Goal: Transaction & Acquisition: Purchase product/service

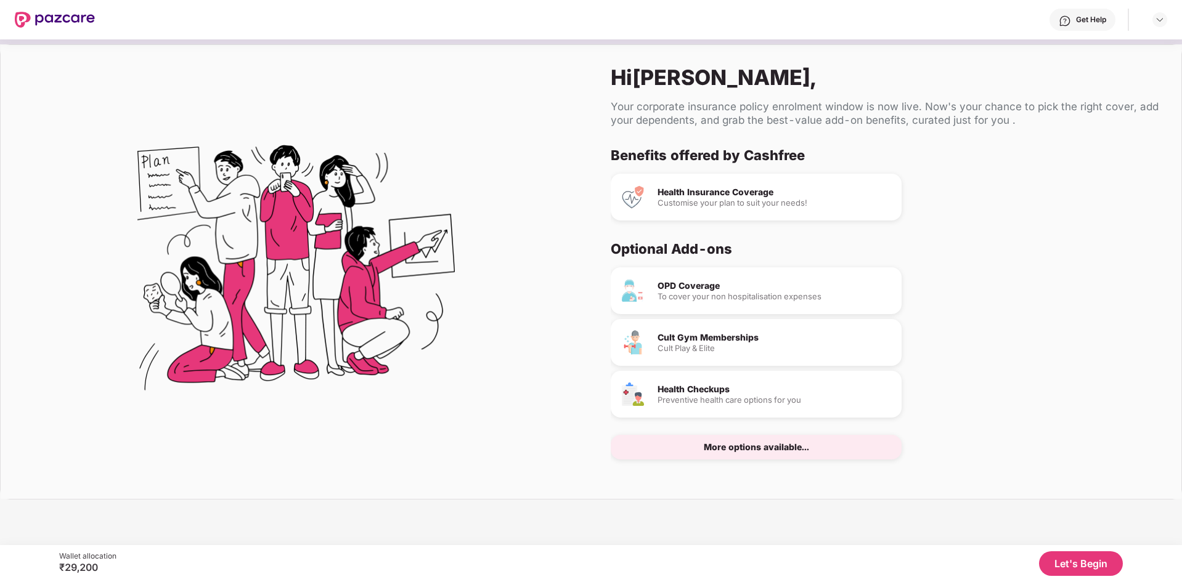
click at [1085, 567] on button "Let's Begin" at bounding box center [1081, 563] width 84 height 25
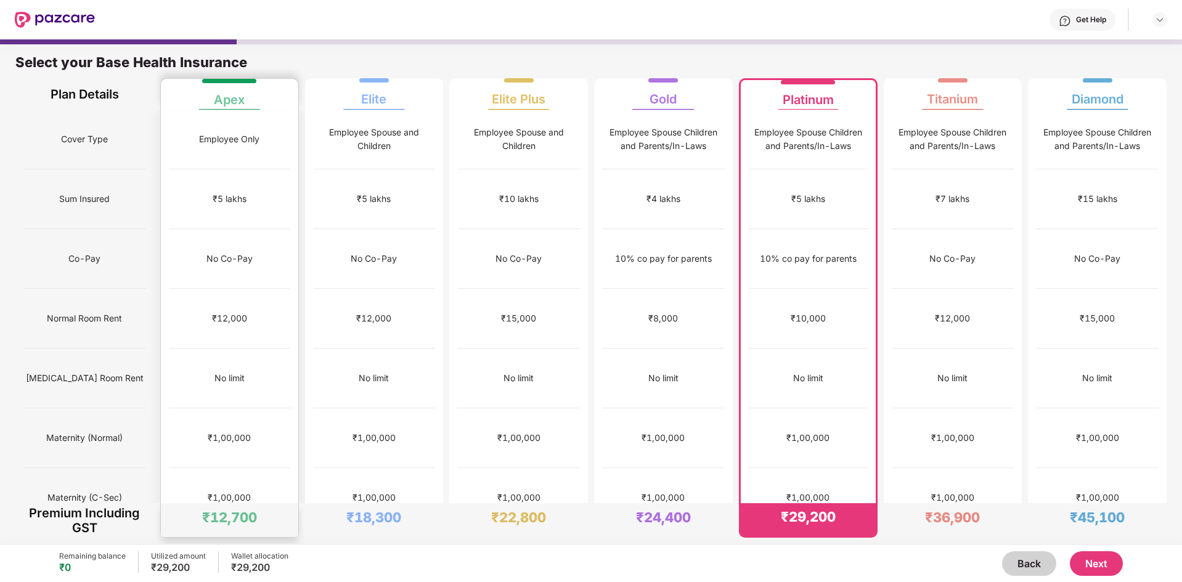
click at [268, 349] on div "No limit" at bounding box center [229, 379] width 121 height 60
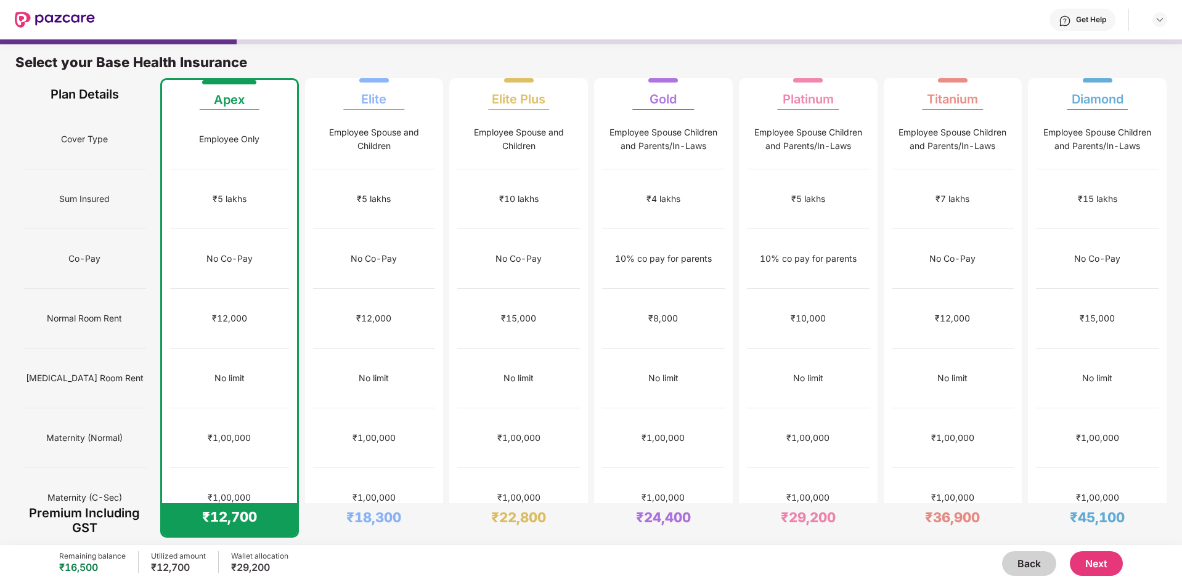
click at [1097, 556] on button "Next" at bounding box center [1096, 563] width 53 height 25
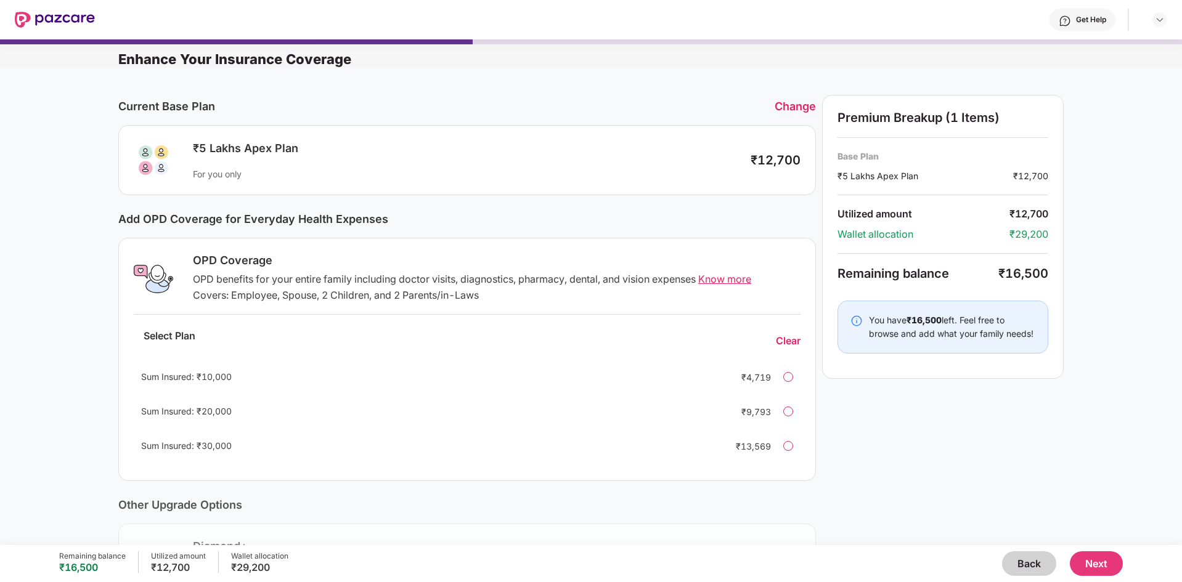
click at [1091, 565] on button "Next" at bounding box center [1096, 563] width 53 height 25
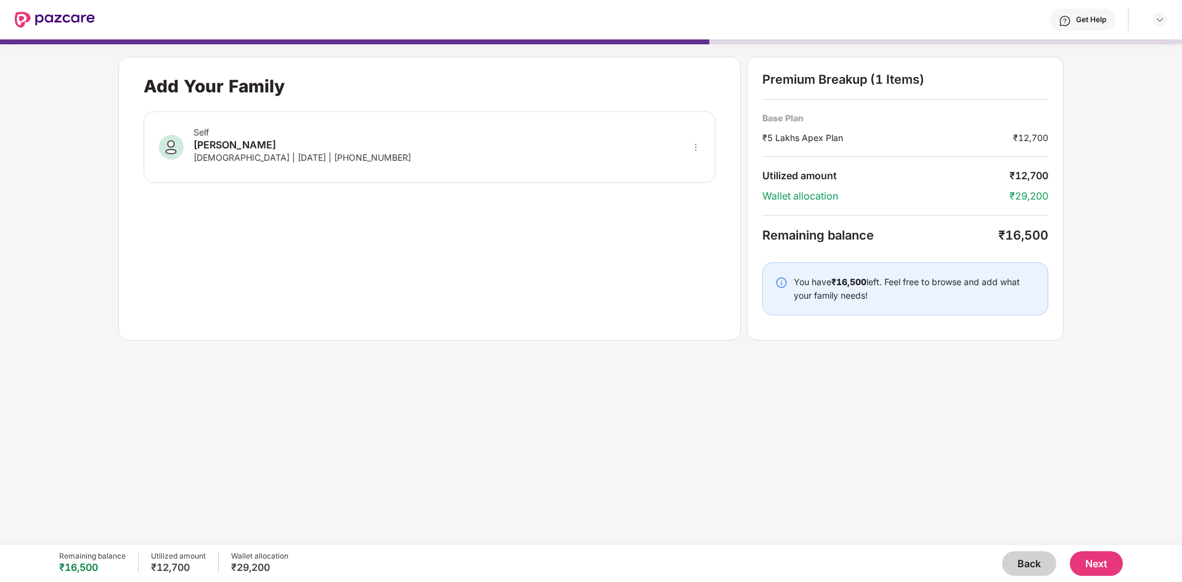
click at [698, 149] on icon "more" at bounding box center [695, 147] width 9 height 9
click at [683, 166] on img at bounding box center [680, 165] width 10 height 10
select select "******"
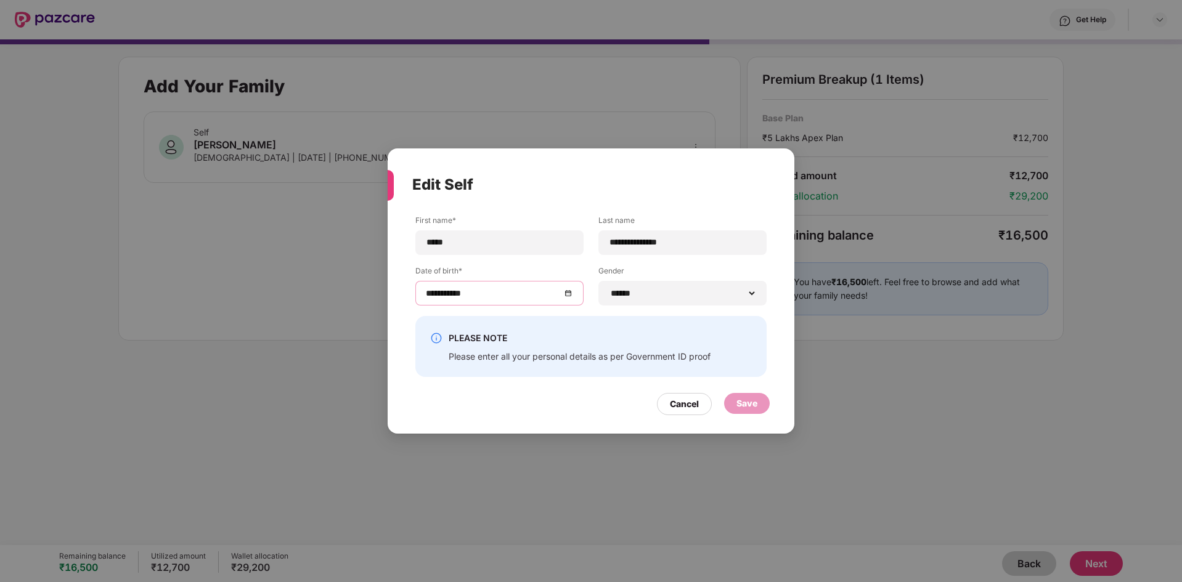
click at [519, 296] on input "**********" at bounding box center [493, 294] width 135 height 14
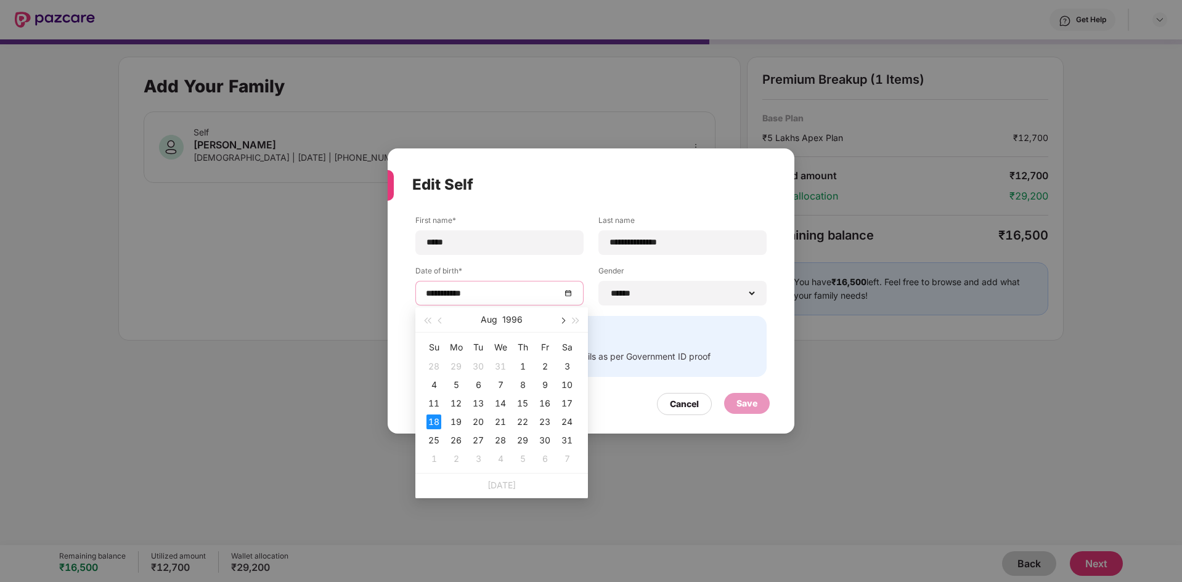
click at [561, 322] on span "button" at bounding box center [562, 321] width 6 height 6
click at [577, 322] on span "button" at bounding box center [576, 321] width 6 height 6
click at [427, 325] on button "button" at bounding box center [427, 319] width 14 height 25
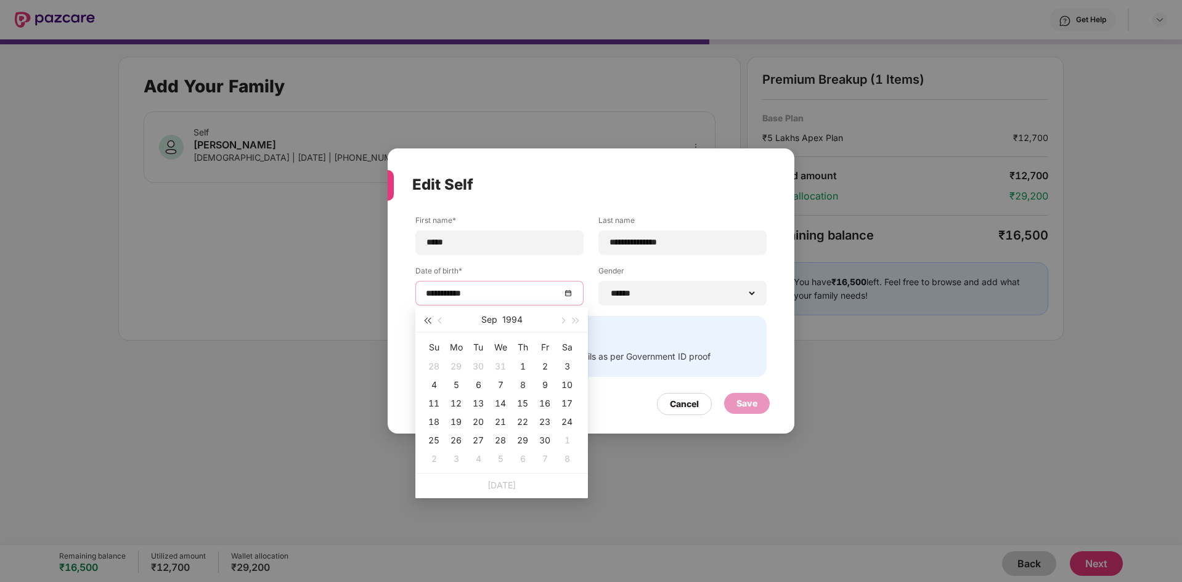
click at [427, 325] on button "button" at bounding box center [427, 319] width 14 height 25
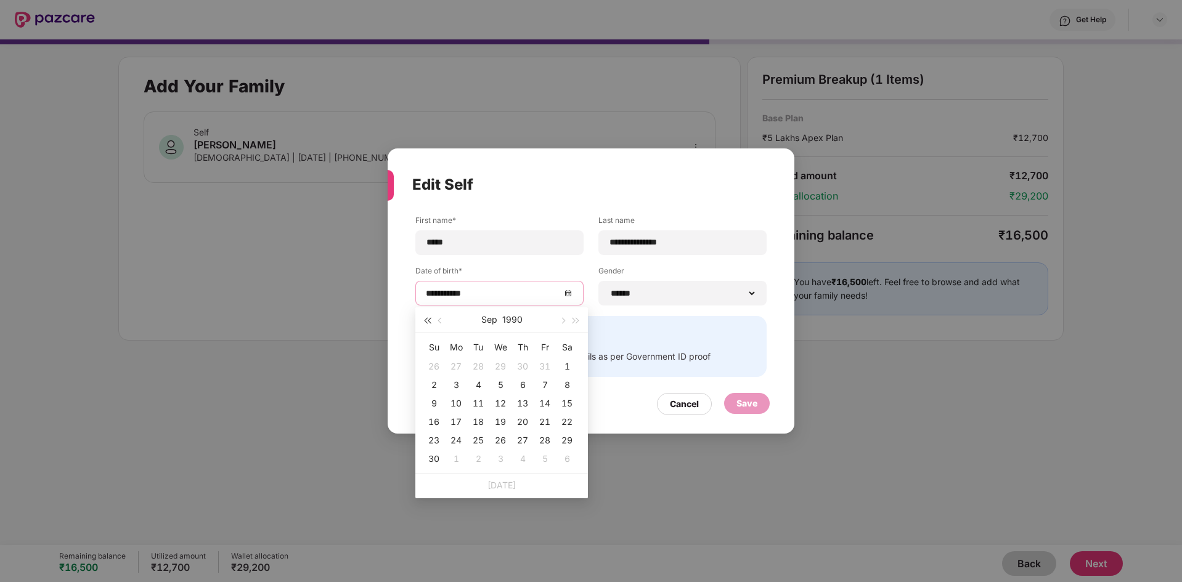
click at [427, 325] on button "button" at bounding box center [427, 319] width 14 height 25
click at [576, 320] on span "button" at bounding box center [576, 321] width 6 height 6
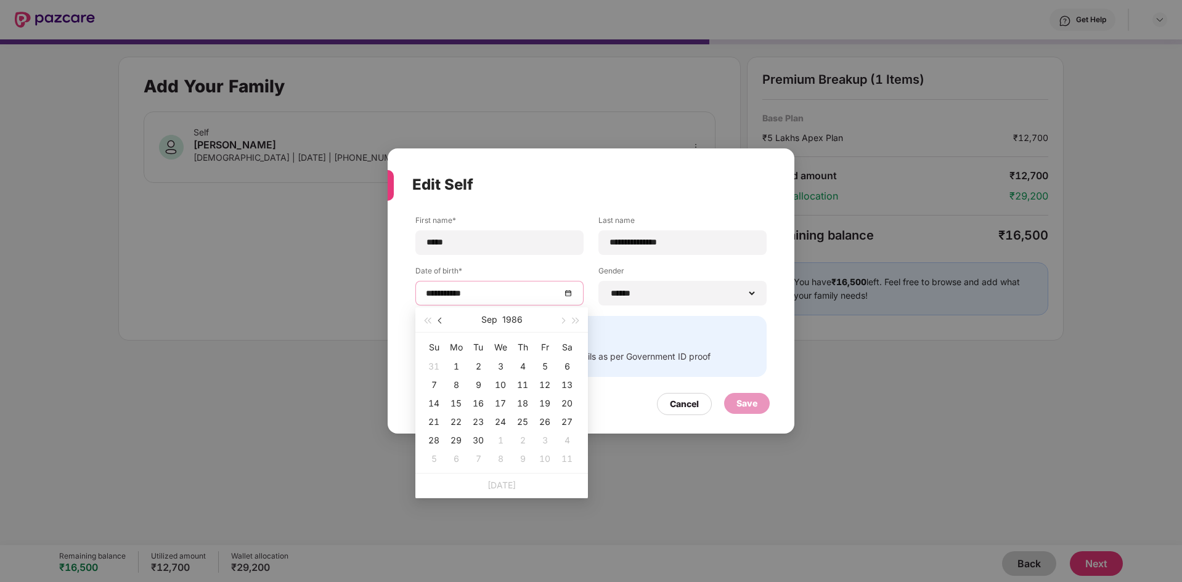
click at [439, 324] on button "button" at bounding box center [441, 319] width 14 height 25
type input "**********"
click at [458, 421] on div "18" at bounding box center [456, 422] width 15 height 15
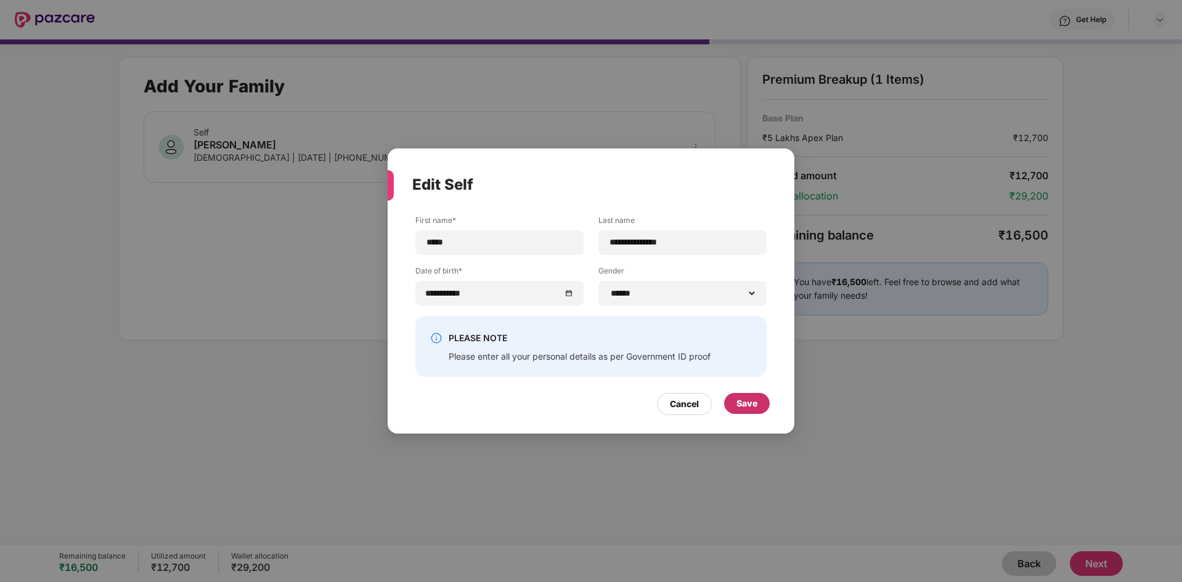
click at [731, 398] on div "Save" at bounding box center [747, 403] width 46 height 21
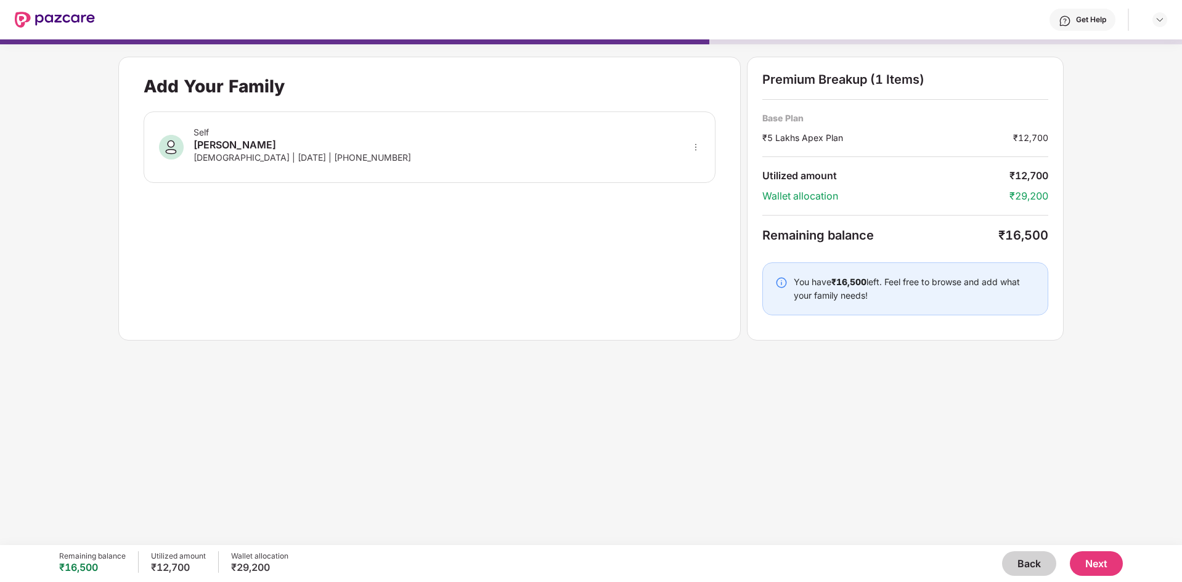
click at [1096, 563] on button "Next" at bounding box center [1096, 563] width 53 height 25
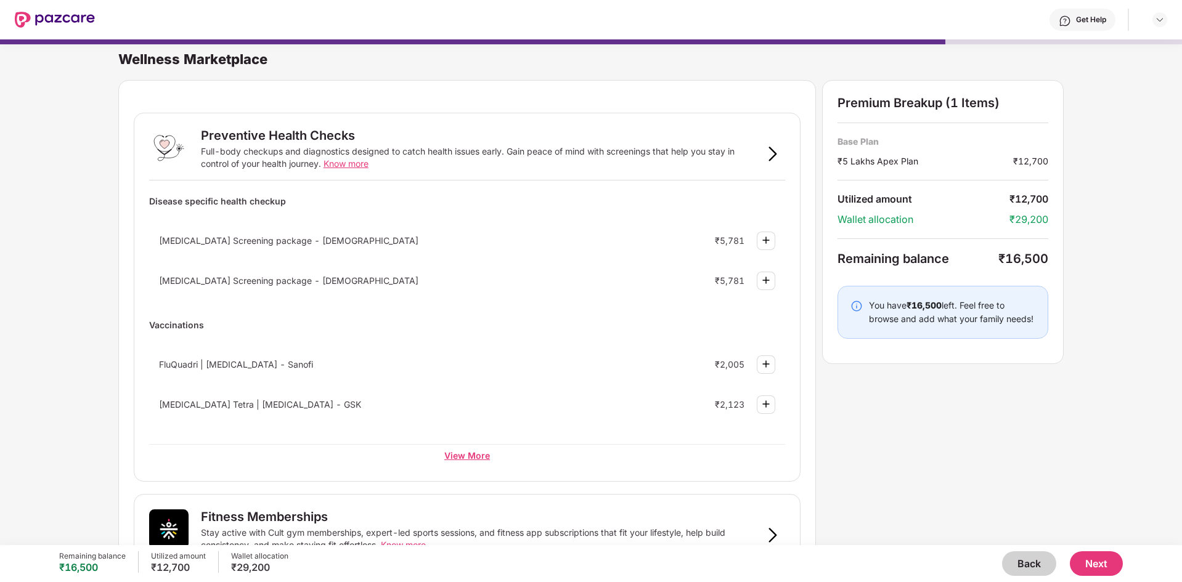
click at [468, 455] on div "View More" at bounding box center [467, 455] width 636 height 22
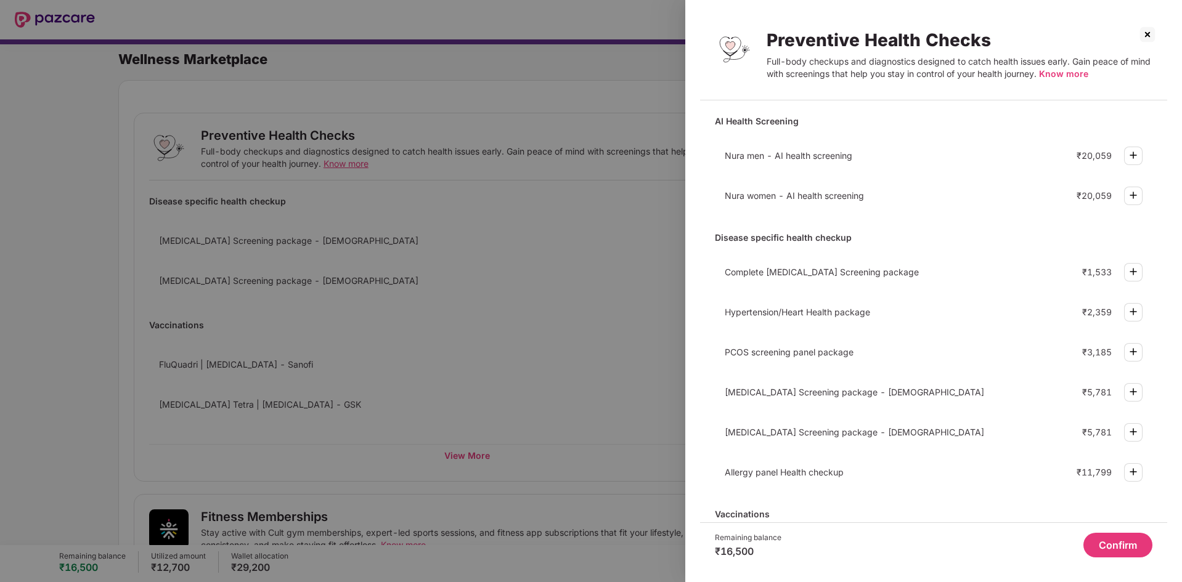
click at [1061, 76] on span "Know more" at bounding box center [1063, 73] width 49 height 10
click at [1151, 37] on img at bounding box center [1147, 35] width 20 height 20
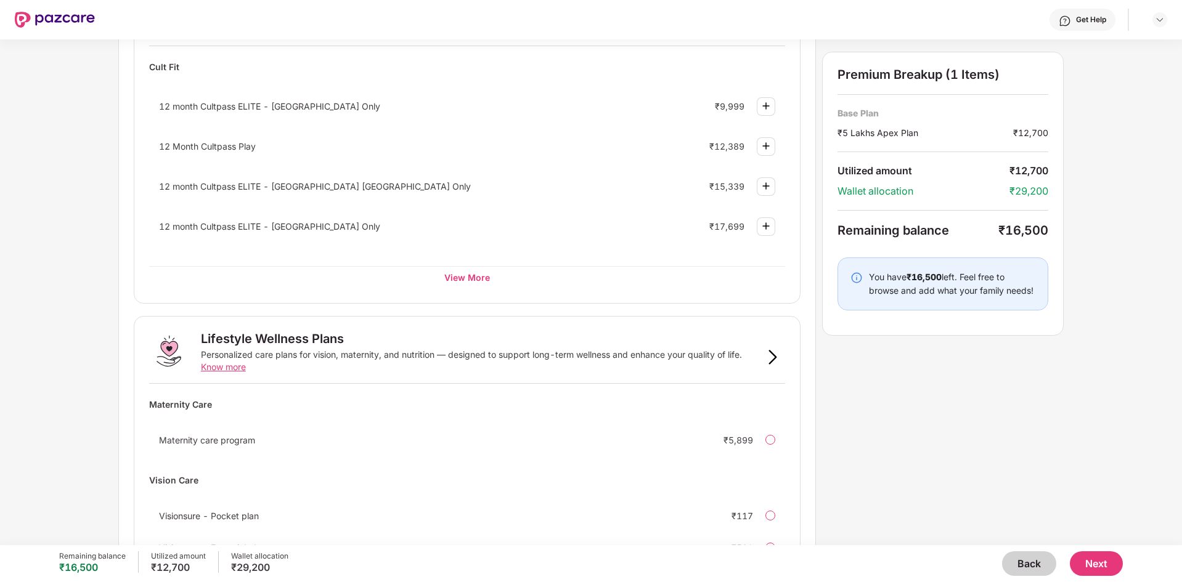
scroll to position [607, 0]
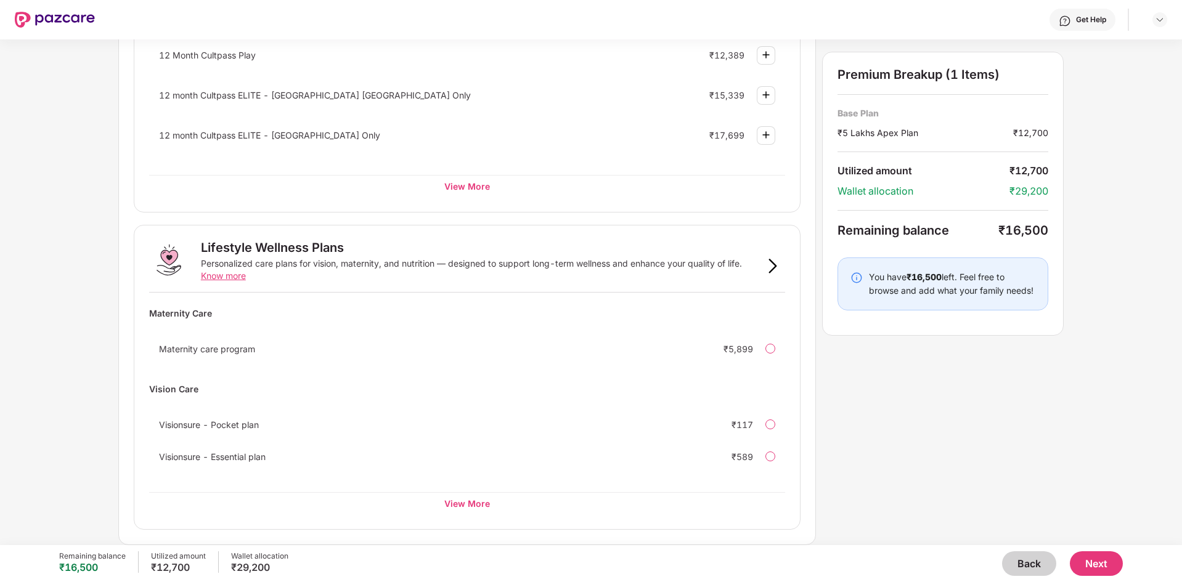
click at [1010, 568] on button "Back" at bounding box center [1029, 563] width 54 height 25
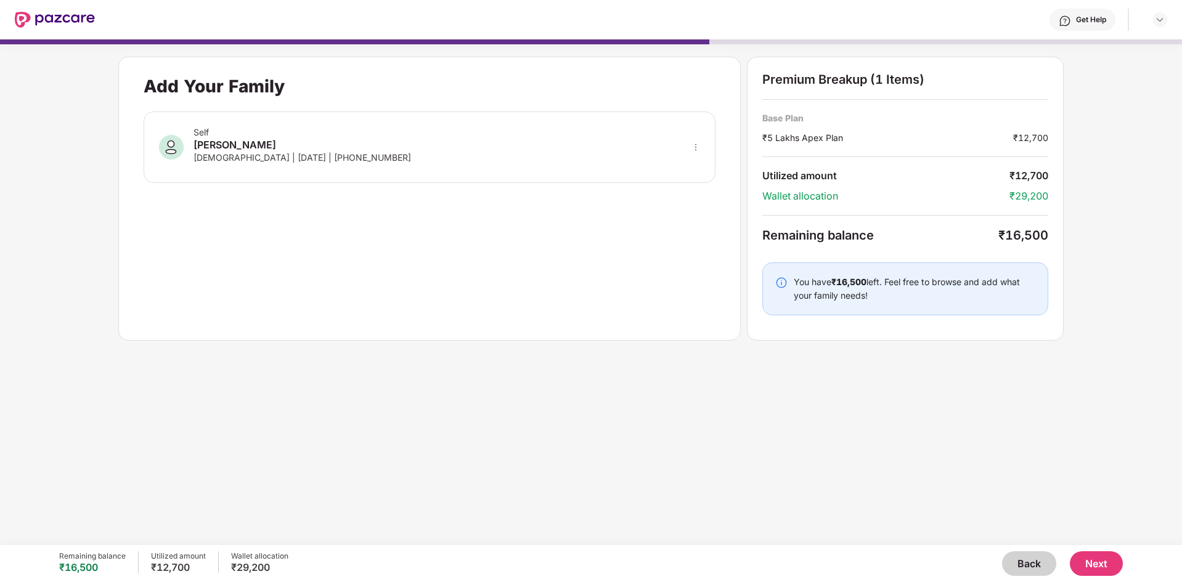
click at [1010, 568] on button "Back" at bounding box center [1029, 563] width 54 height 25
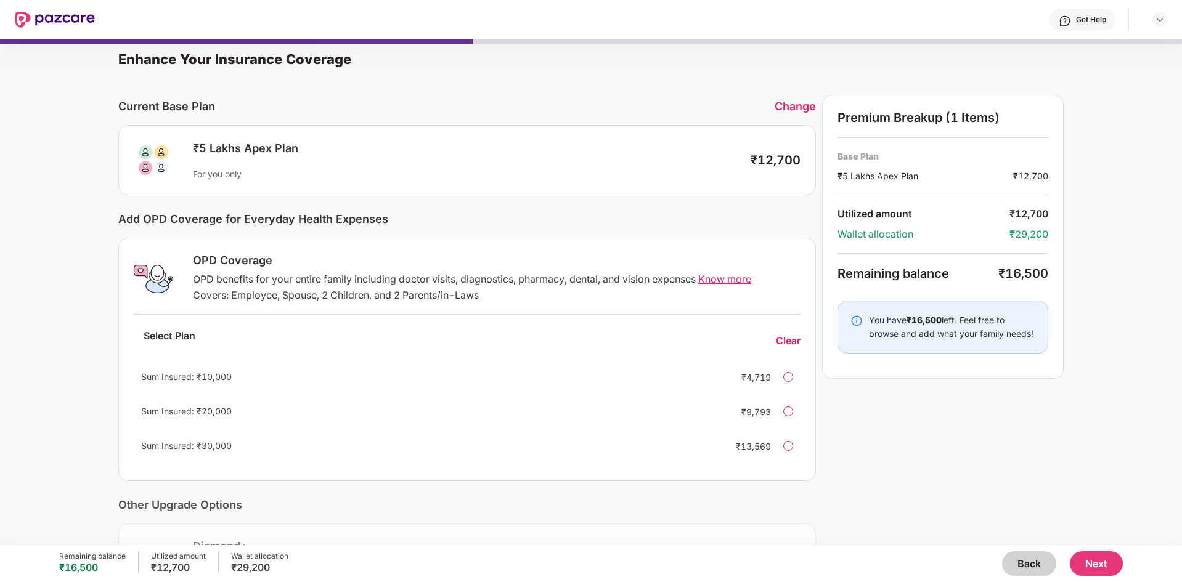
drag, startPoint x: 731, startPoint y: 279, endPoint x: 714, endPoint y: 285, distance: 18.0
click at [714, 285] on div "OPD benefits for your entire family including doctor visits, diagnostics, pharm…" at bounding box center [497, 279] width 608 height 13
click at [717, 281] on span "Know more" at bounding box center [724, 279] width 53 height 12
click at [1036, 564] on button "Back" at bounding box center [1029, 563] width 54 height 25
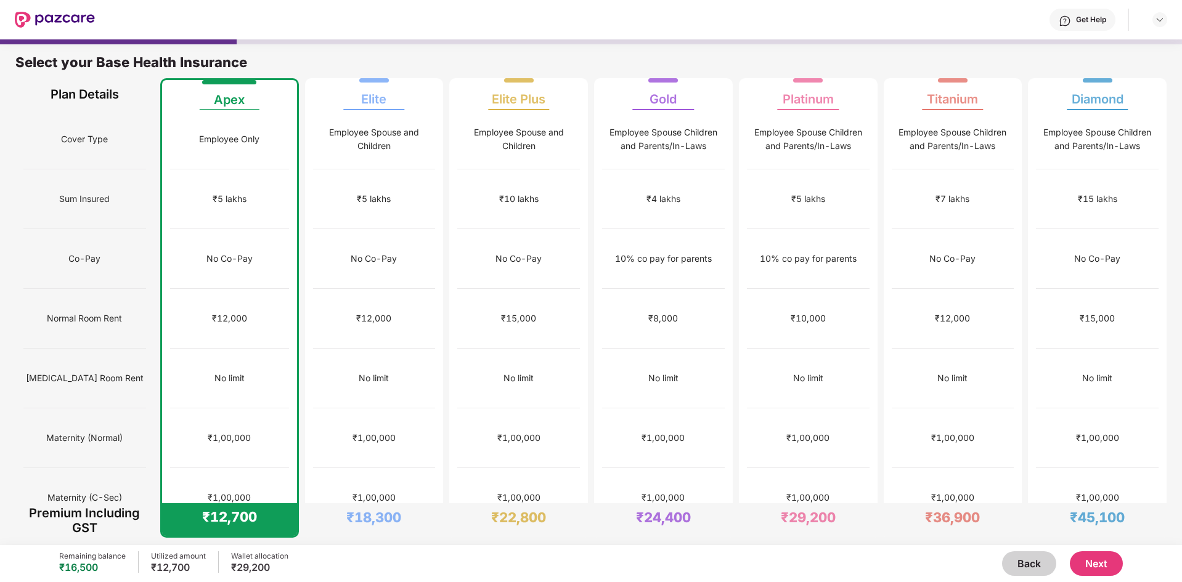
click at [1096, 559] on button "Next" at bounding box center [1096, 563] width 53 height 25
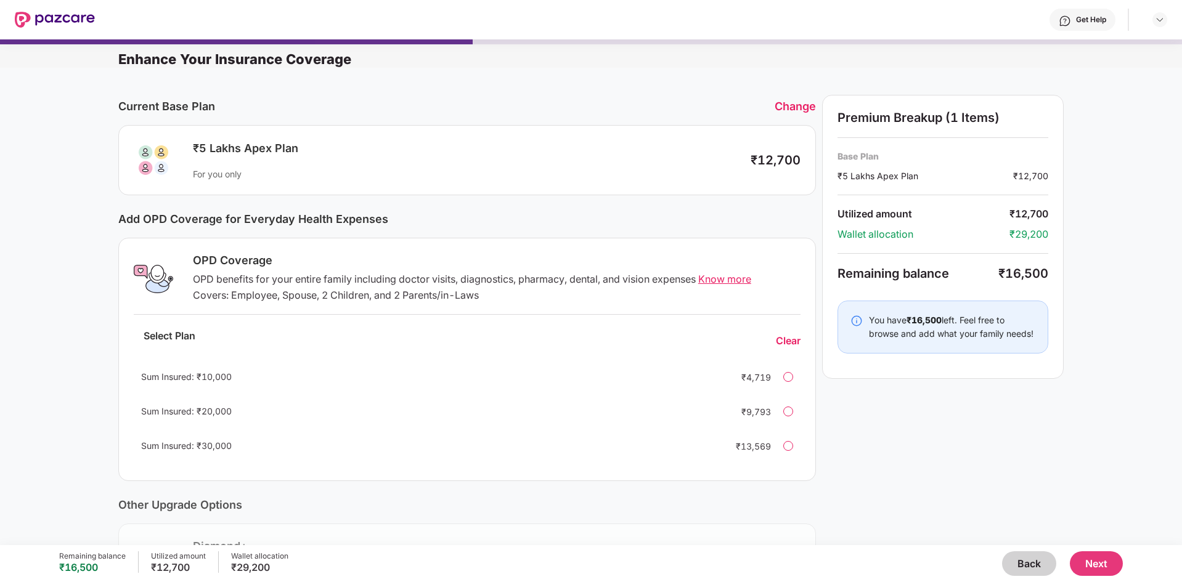
click at [1089, 567] on button "Next" at bounding box center [1096, 563] width 53 height 25
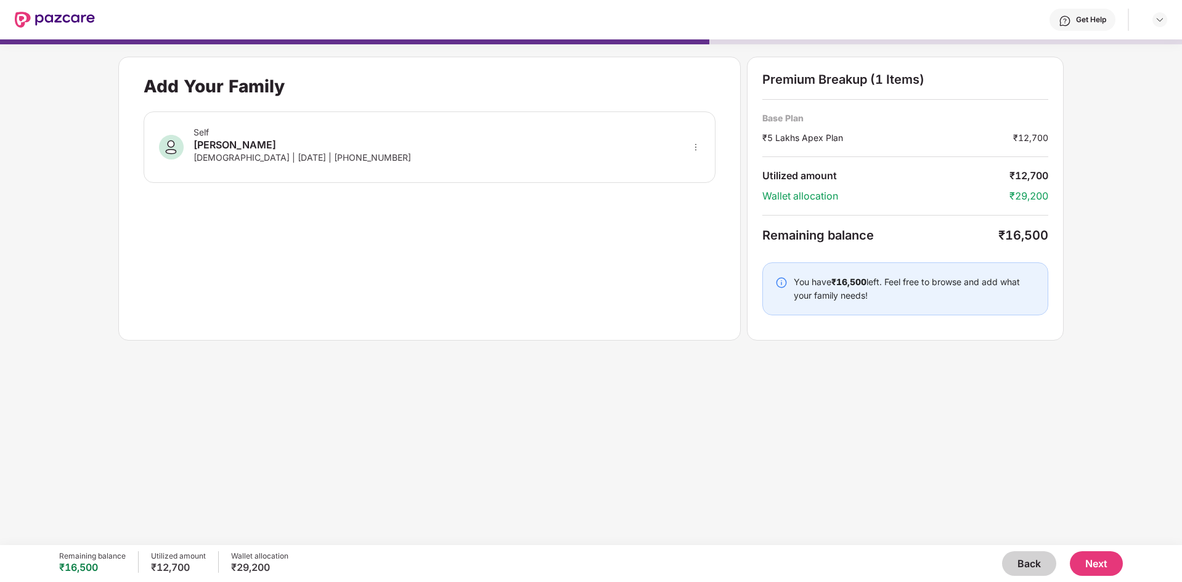
click at [1089, 561] on button "Next" at bounding box center [1096, 563] width 53 height 25
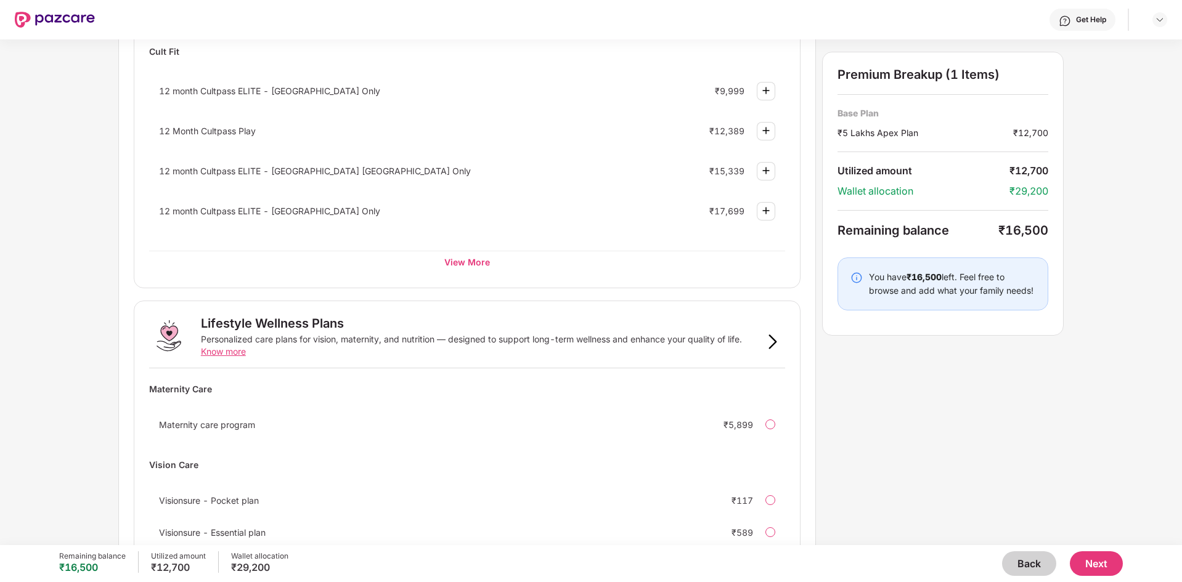
scroll to position [607, 0]
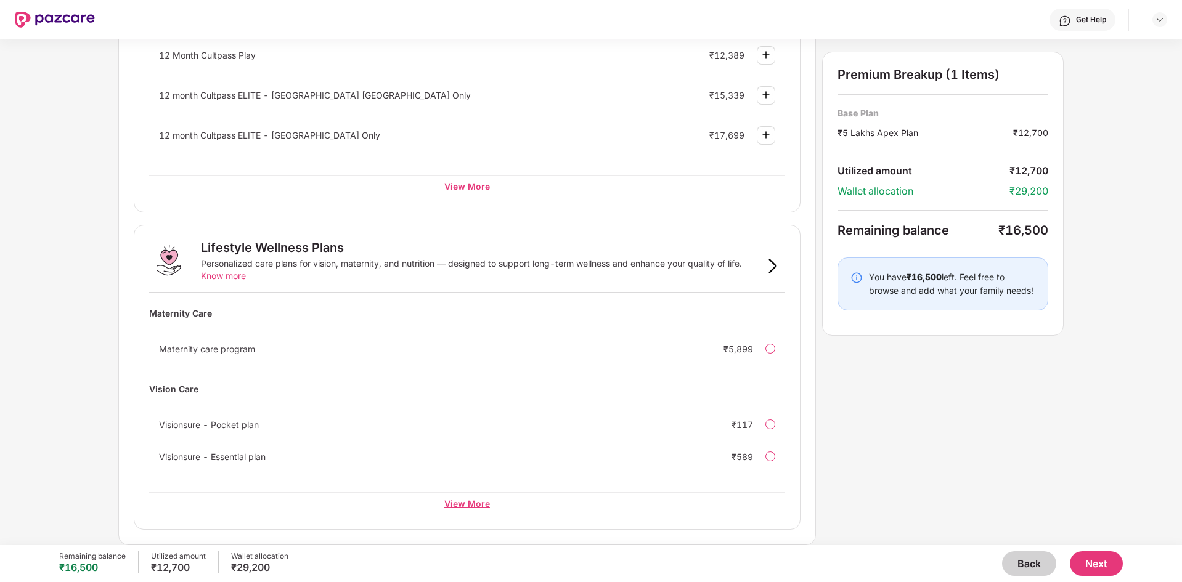
click at [457, 510] on div "View More" at bounding box center [467, 503] width 636 height 22
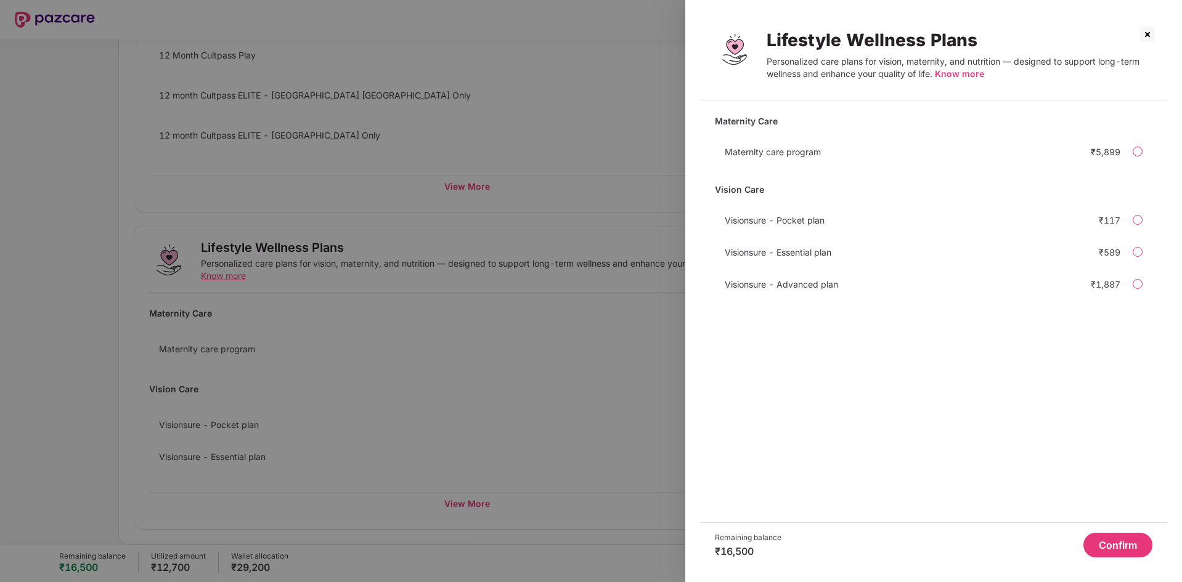
click at [948, 72] on span "Know more" at bounding box center [959, 73] width 49 height 10
click at [1149, 35] on img at bounding box center [1147, 35] width 20 height 20
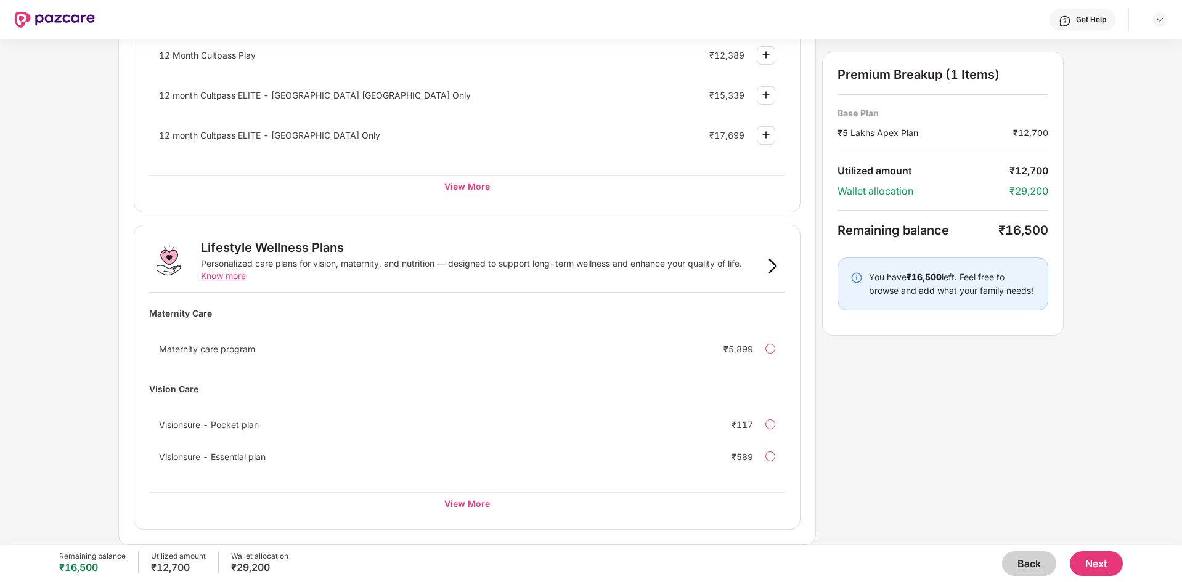
click at [1025, 562] on button "Back" at bounding box center [1029, 563] width 54 height 25
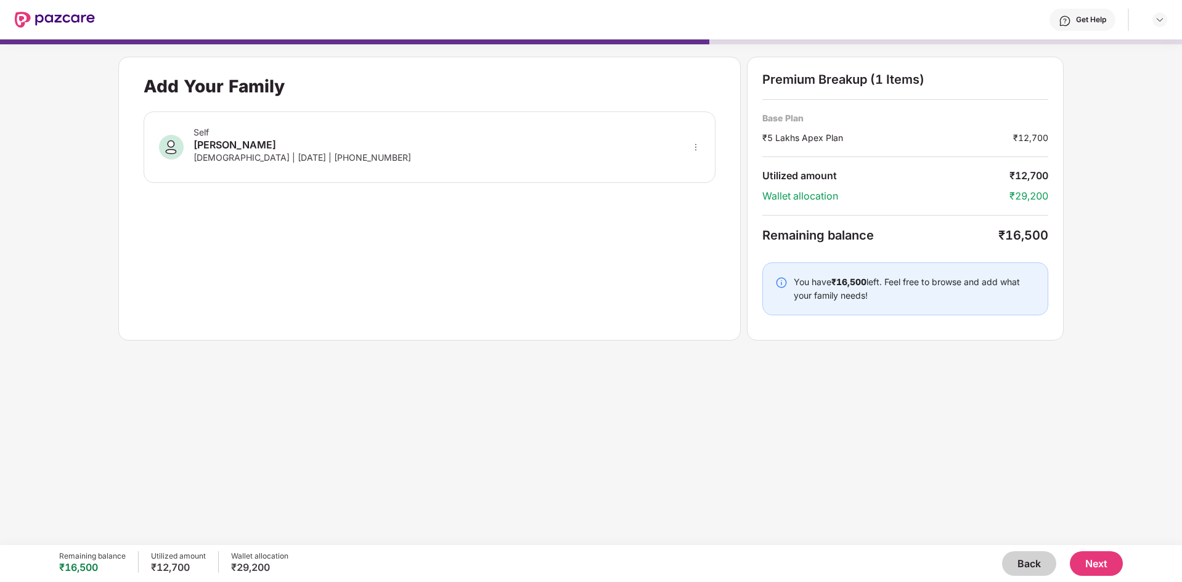
scroll to position [0, 0]
click at [1025, 562] on button "Back" at bounding box center [1029, 563] width 54 height 25
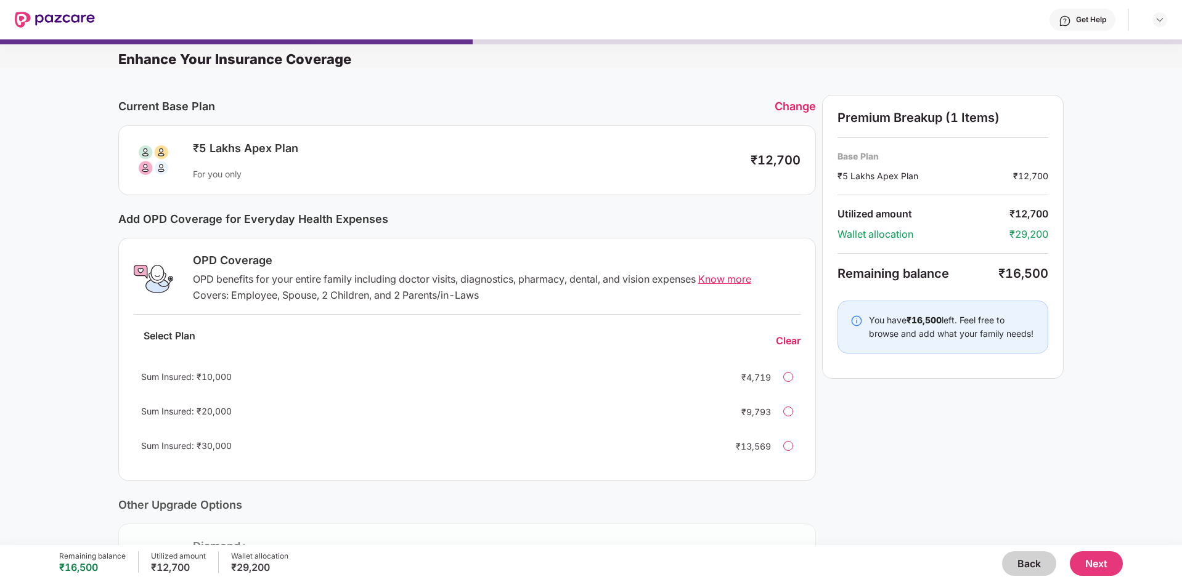
click at [791, 453] on div "Sum Insured: ₹30,000 ₹13,569" at bounding box center [467, 446] width 667 height 30
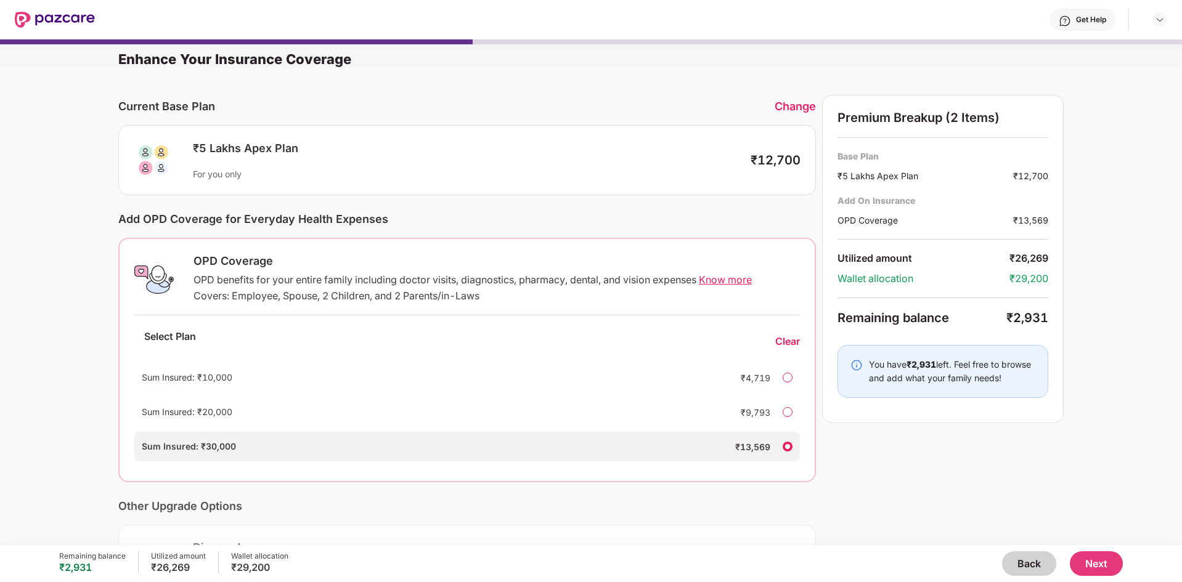
click at [1105, 558] on button "Next" at bounding box center [1096, 563] width 53 height 25
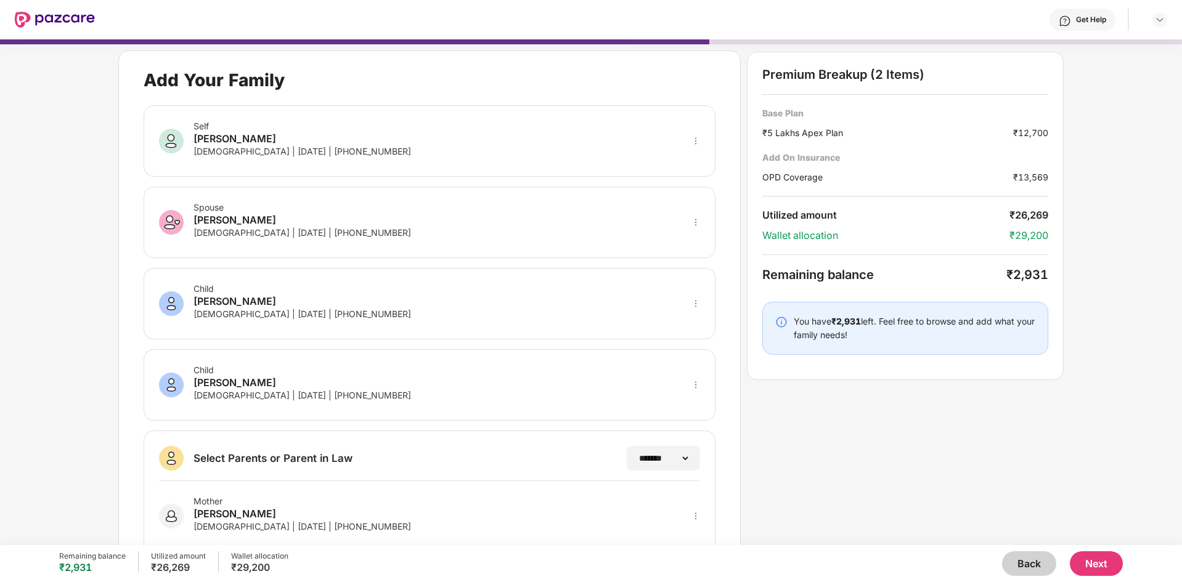
scroll to position [107, 0]
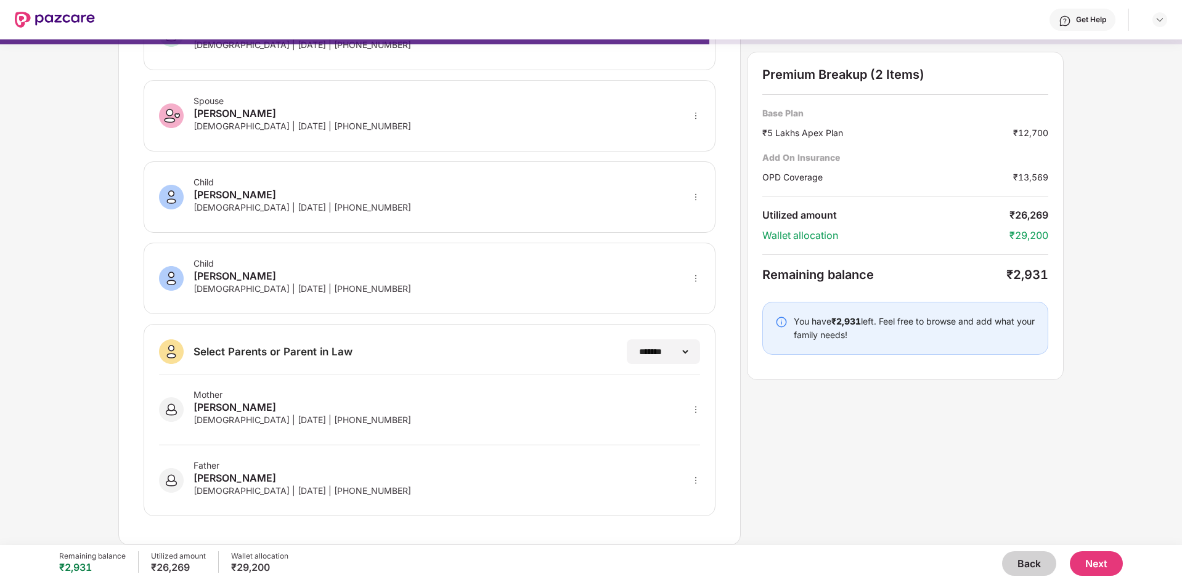
click at [1093, 562] on button "Next" at bounding box center [1096, 563] width 53 height 25
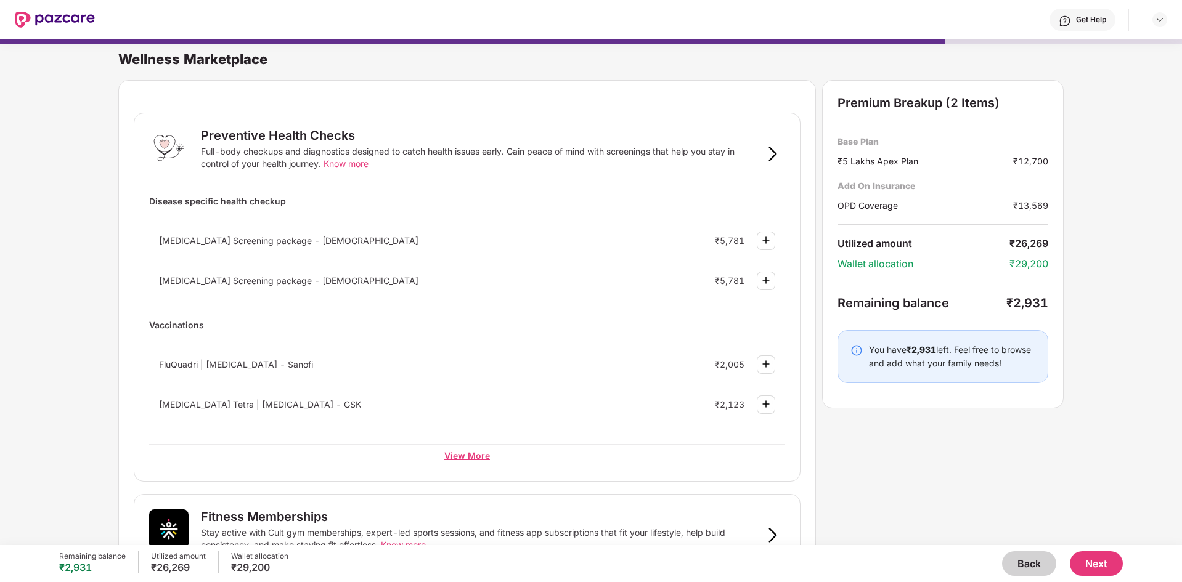
click at [465, 454] on div "View More" at bounding box center [467, 455] width 636 height 22
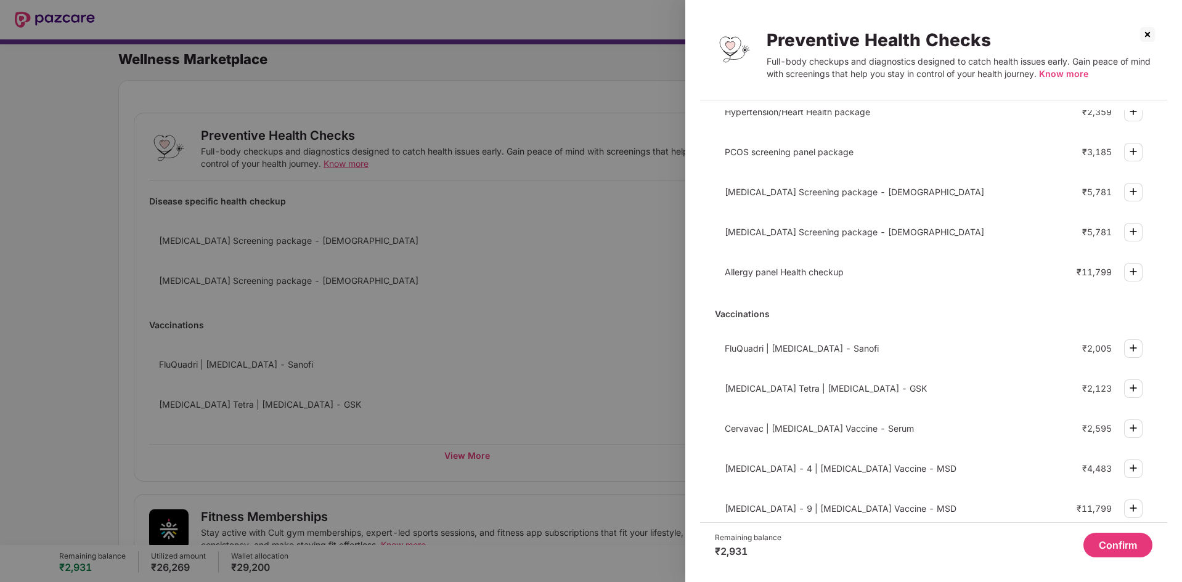
scroll to position [232, 0]
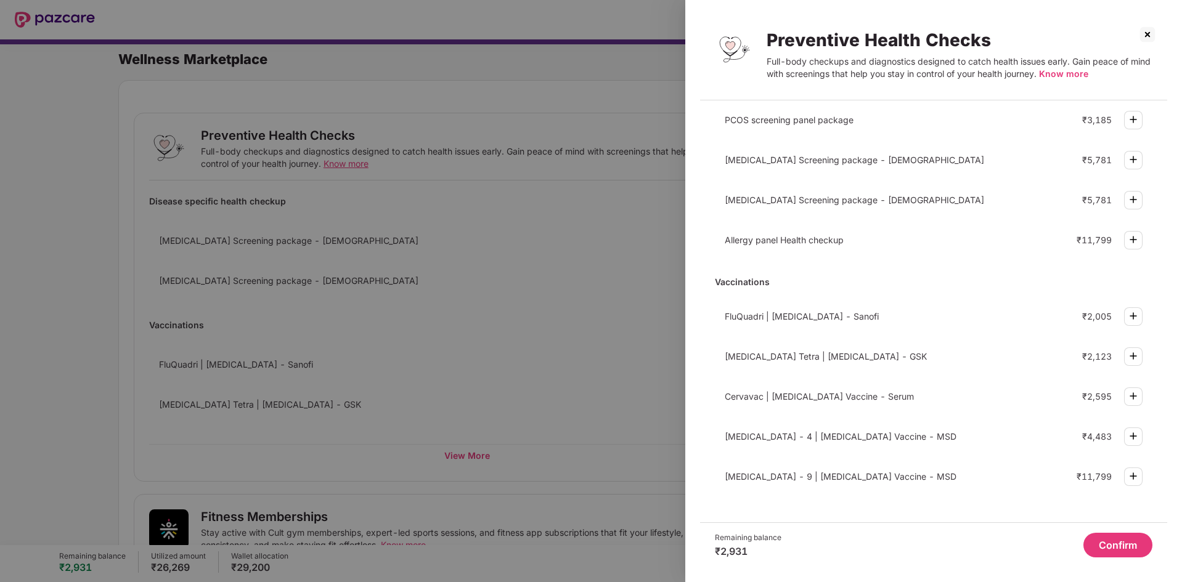
click at [1145, 36] on img at bounding box center [1147, 35] width 20 height 20
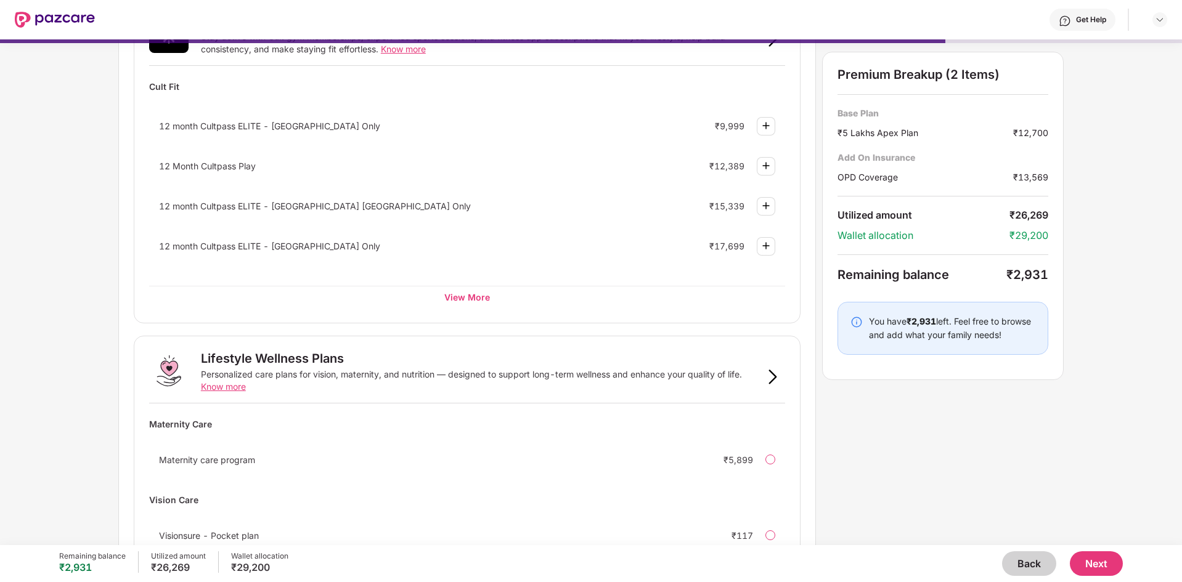
scroll to position [497, 0]
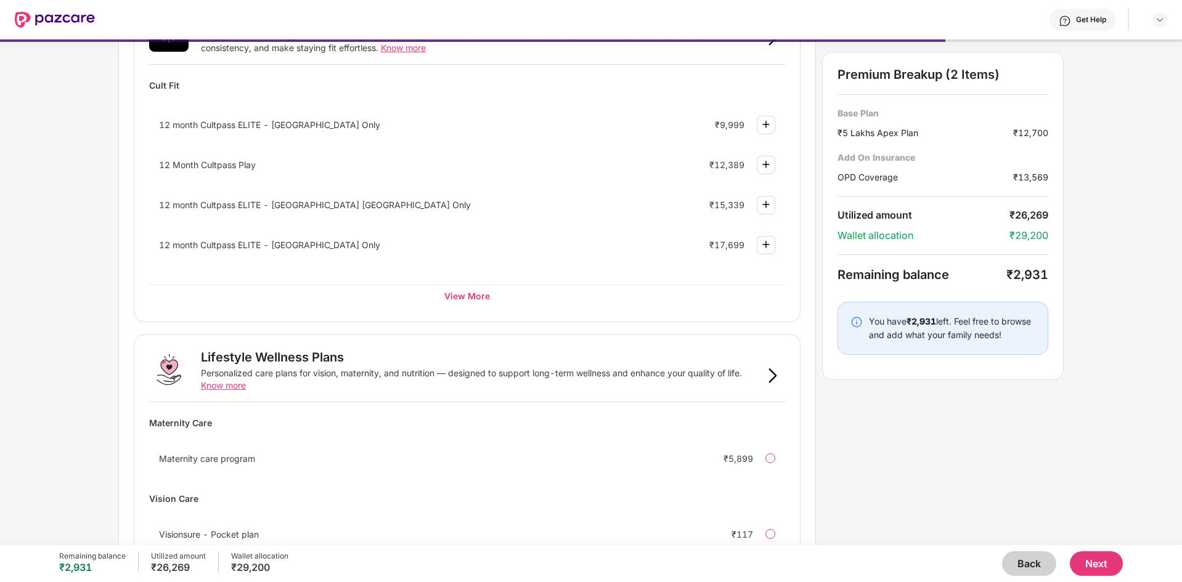
click at [1179, 420] on div "Wellness Marketplace Preventive Health Checks Full-body checkups and diagnostic…" at bounding box center [591, 292] width 1182 height 506
click at [776, 375] on img at bounding box center [772, 375] width 15 height 15
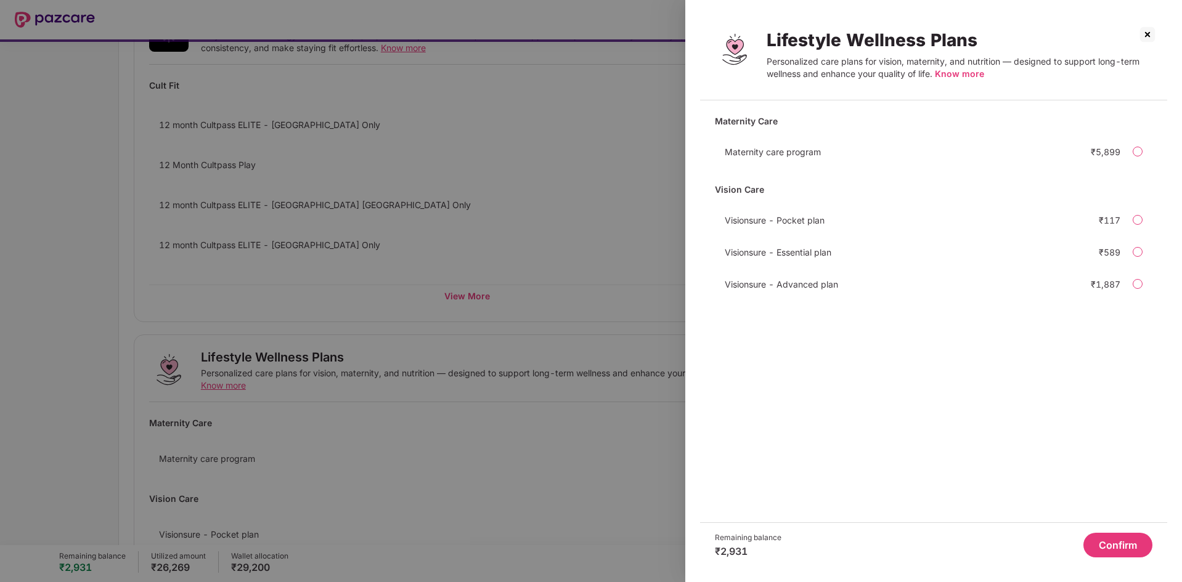
scroll to position [0, 0]
click at [1150, 39] on img at bounding box center [1147, 35] width 20 height 20
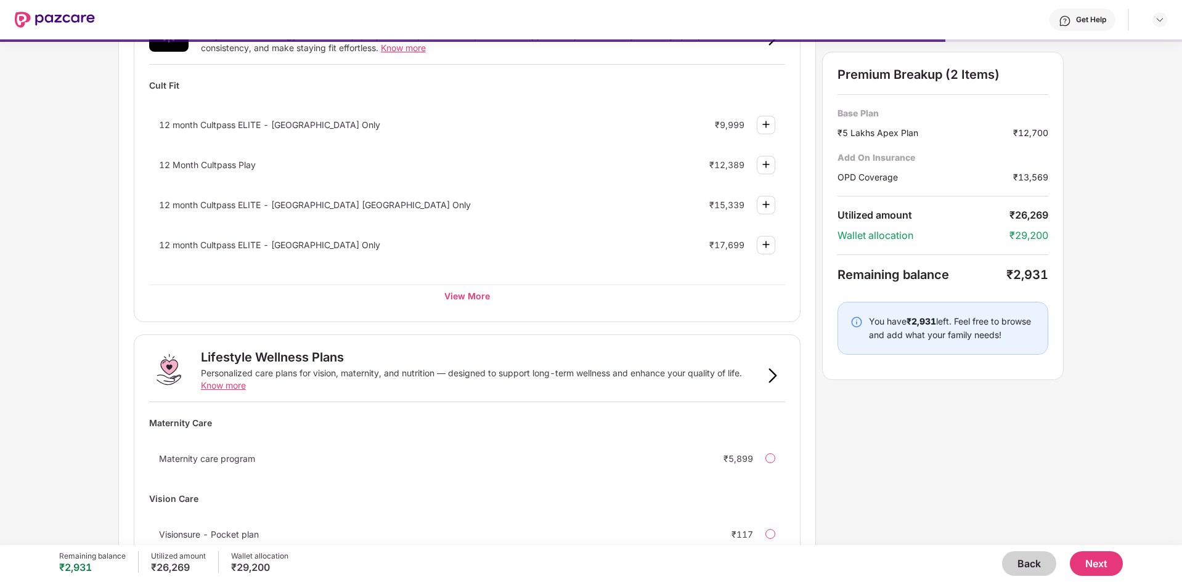
click at [1095, 568] on button "Next" at bounding box center [1096, 563] width 53 height 25
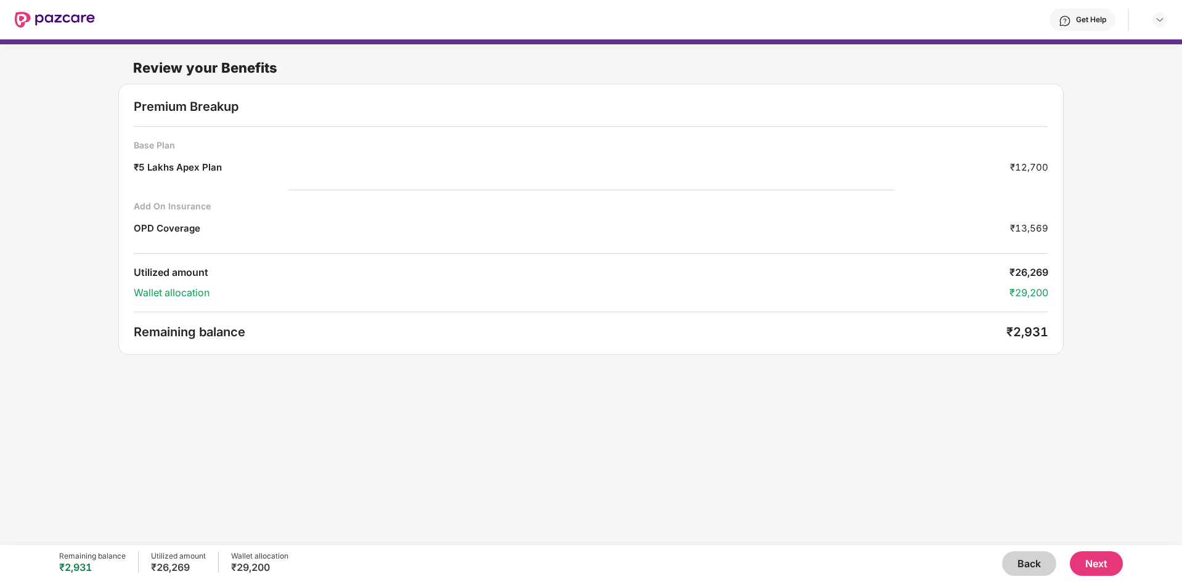
click at [1027, 560] on button "Back" at bounding box center [1029, 563] width 54 height 25
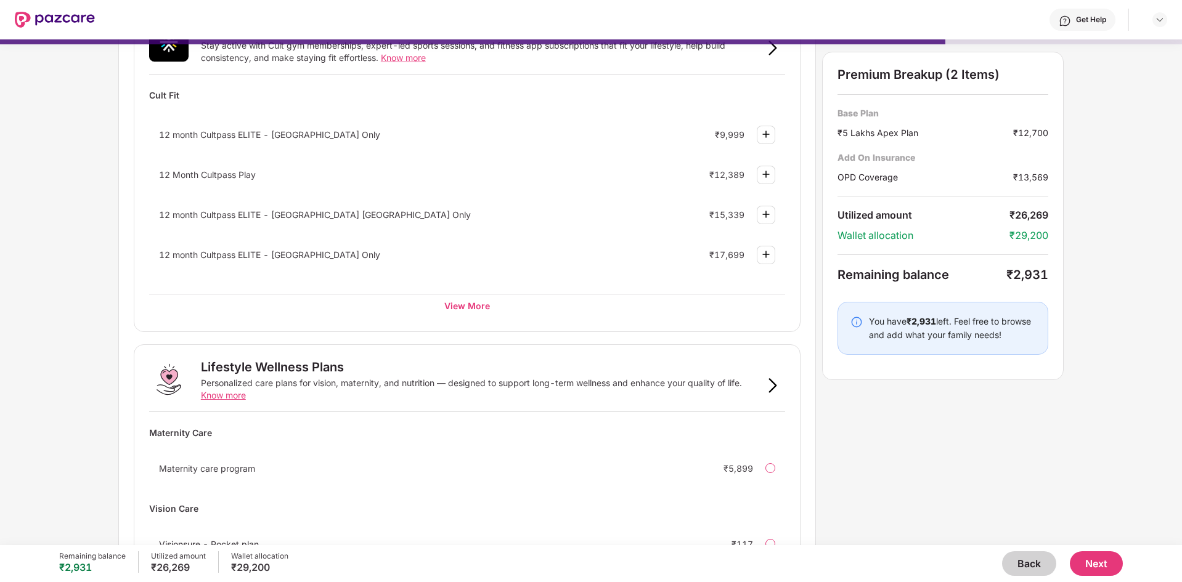
scroll to position [553, 0]
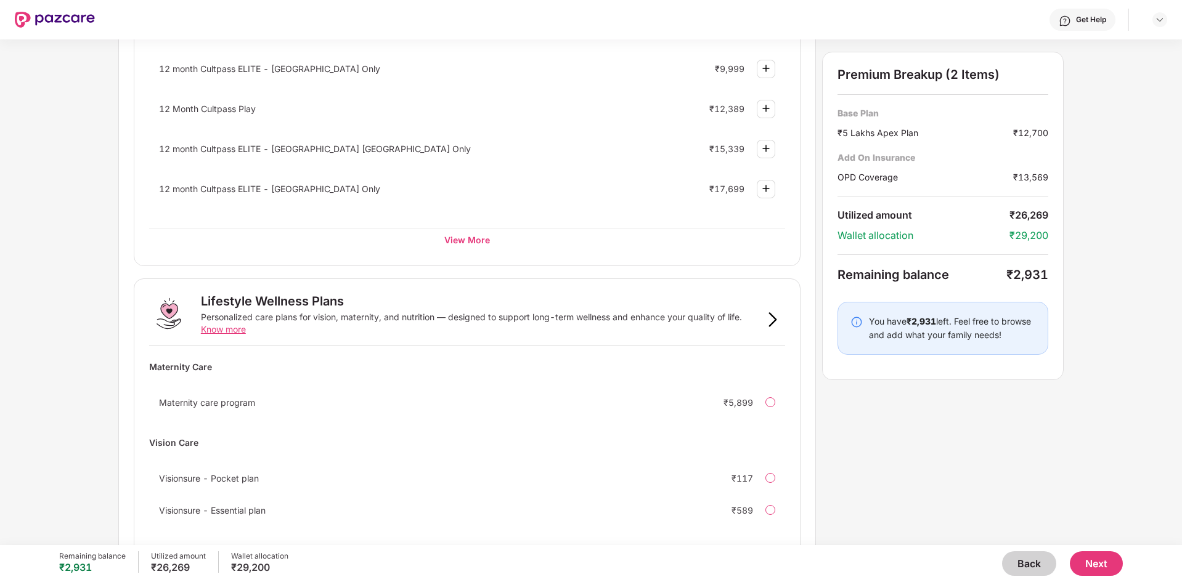
click at [1026, 569] on button "Back" at bounding box center [1029, 563] width 54 height 25
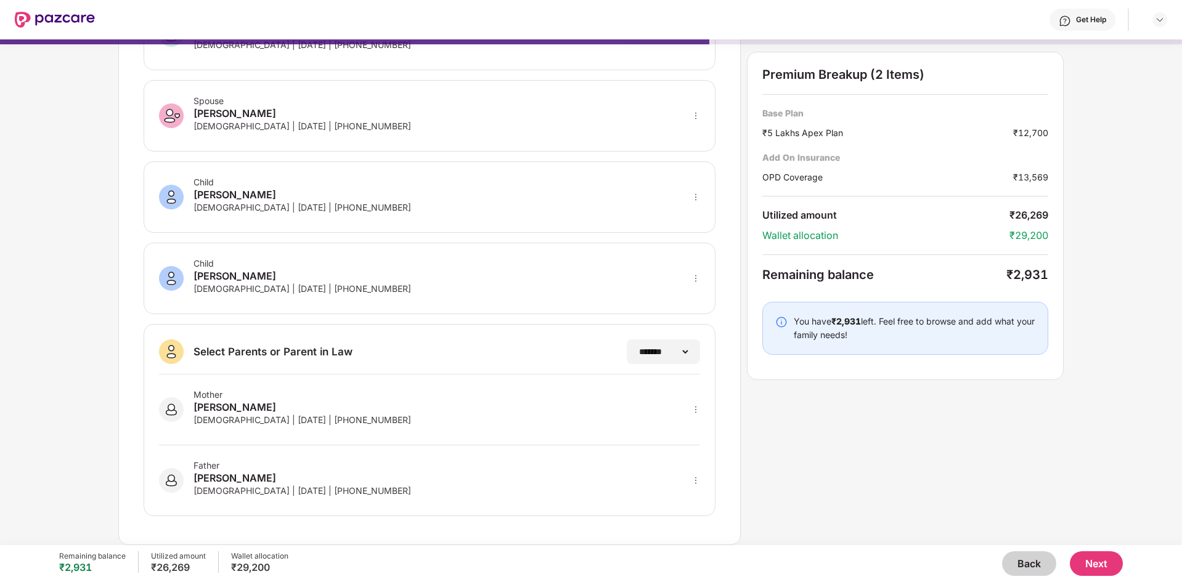
scroll to position [107, 0]
click at [1026, 569] on button "Back" at bounding box center [1029, 563] width 54 height 25
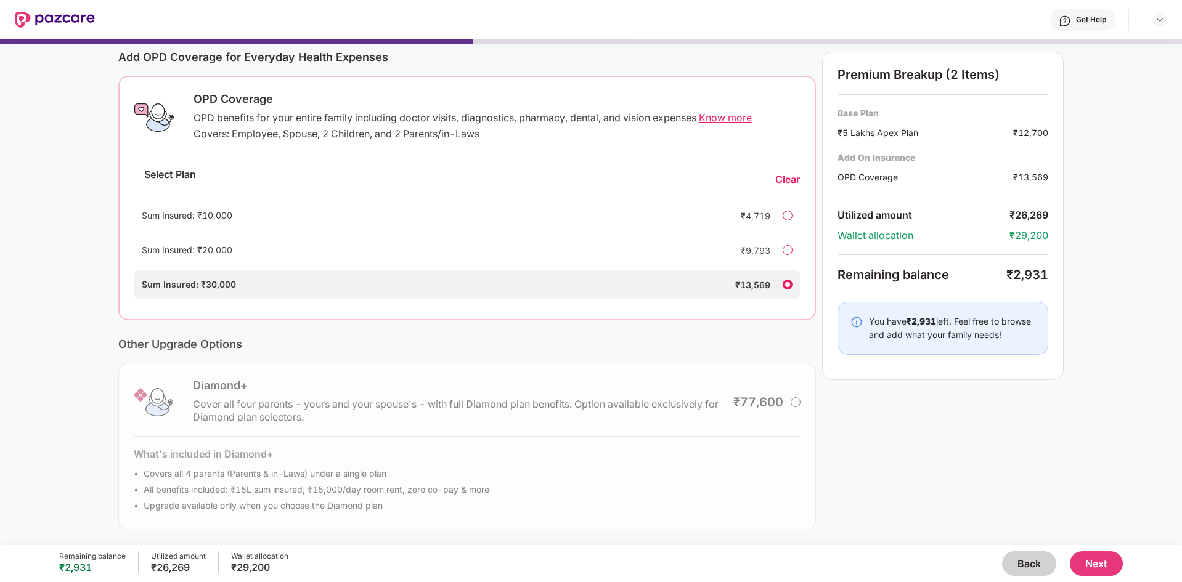
scroll to position [0, 0]
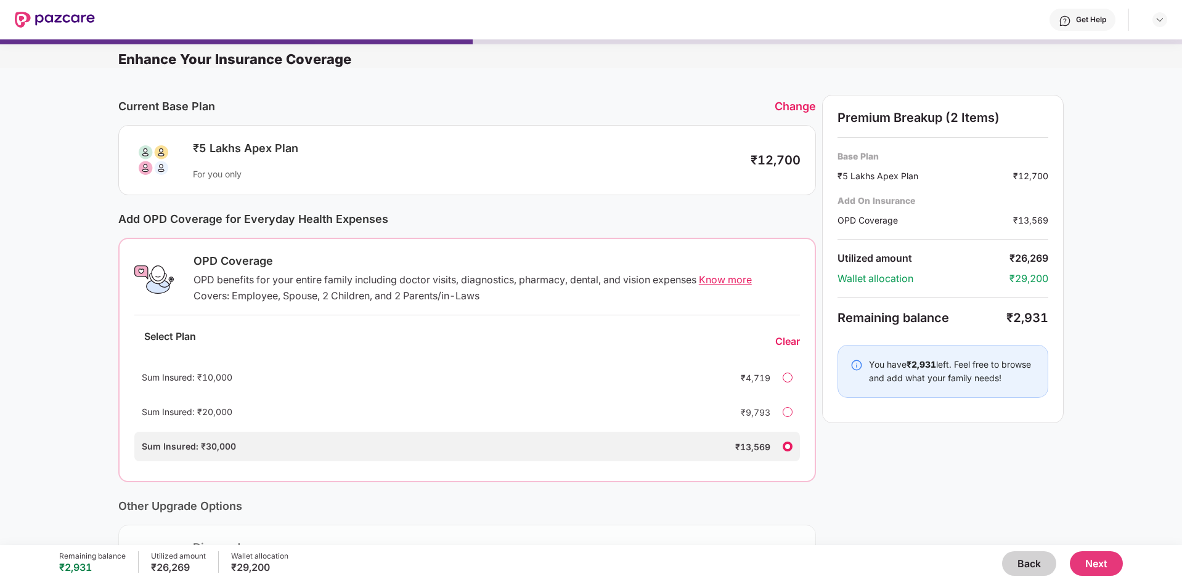
click at [1028, 556] on button "Back" at bounding box center [1029, 563] width 54 height 25
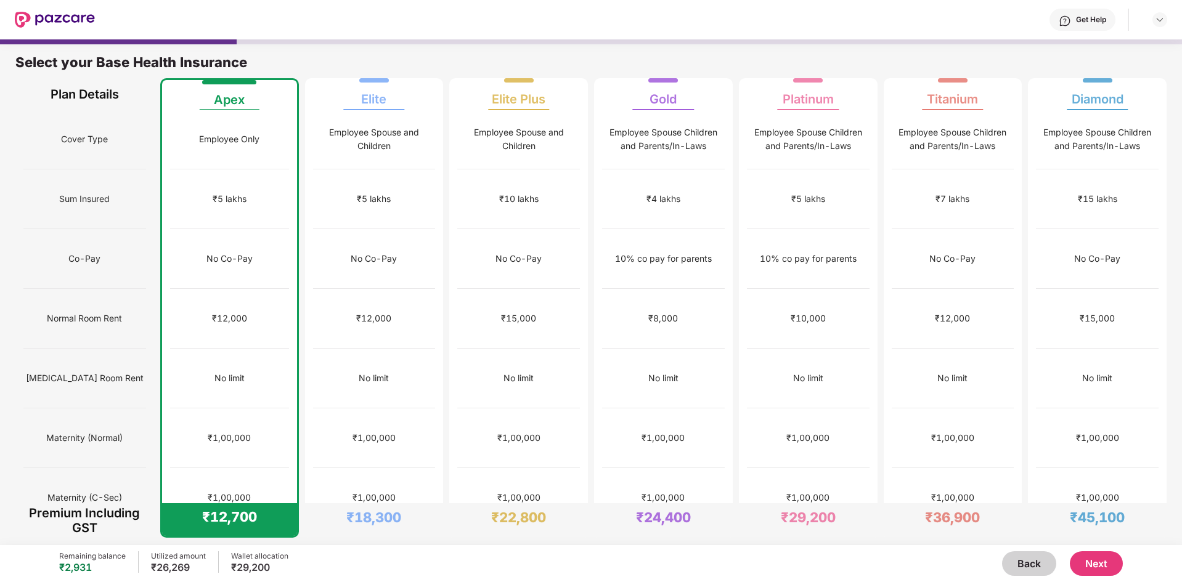
click at [1110, 573] on button "Next" at bounding box center [1096, 563] width 53 height 25
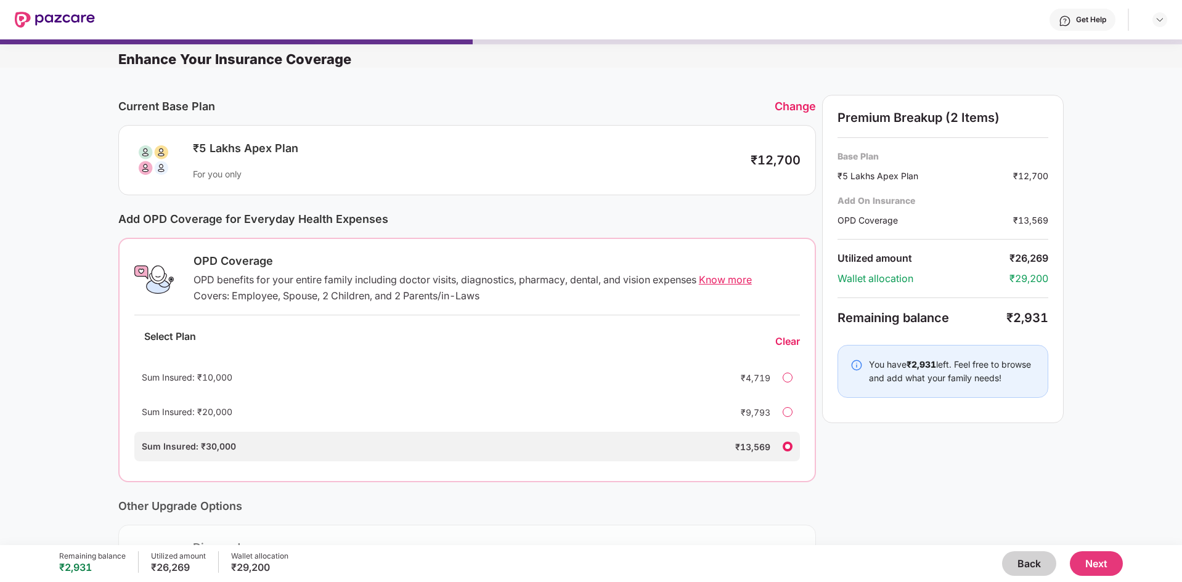
click at [1088, 561] on button "Next" at bounding box center [1096, 563] width 53 height 25
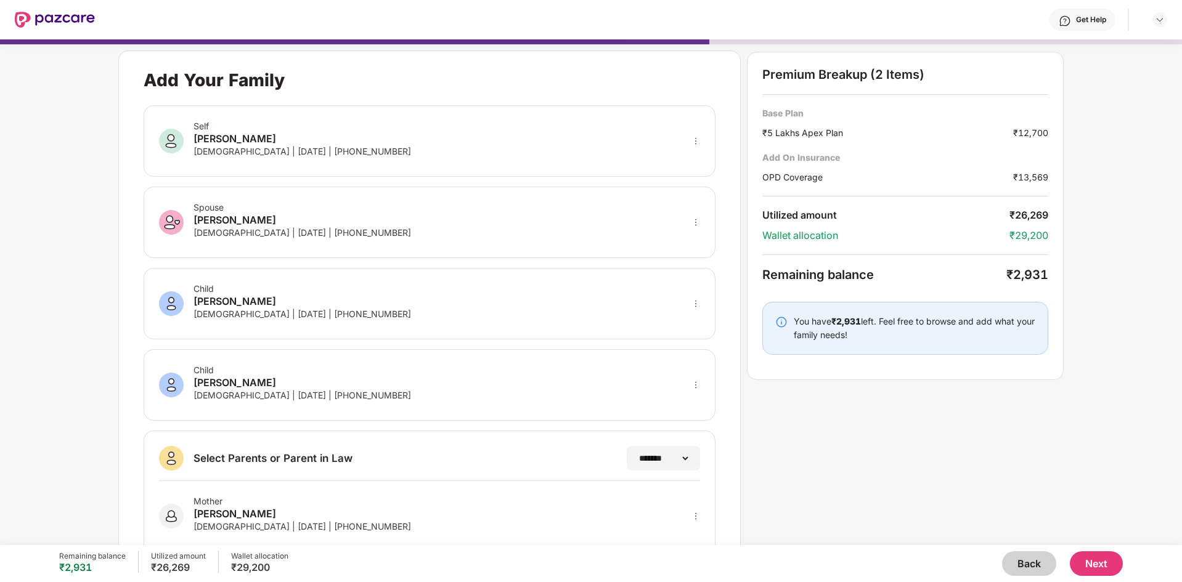
click at [1096, 559] on button "Next" at bounding box center [1096, 563] width 53 height 25
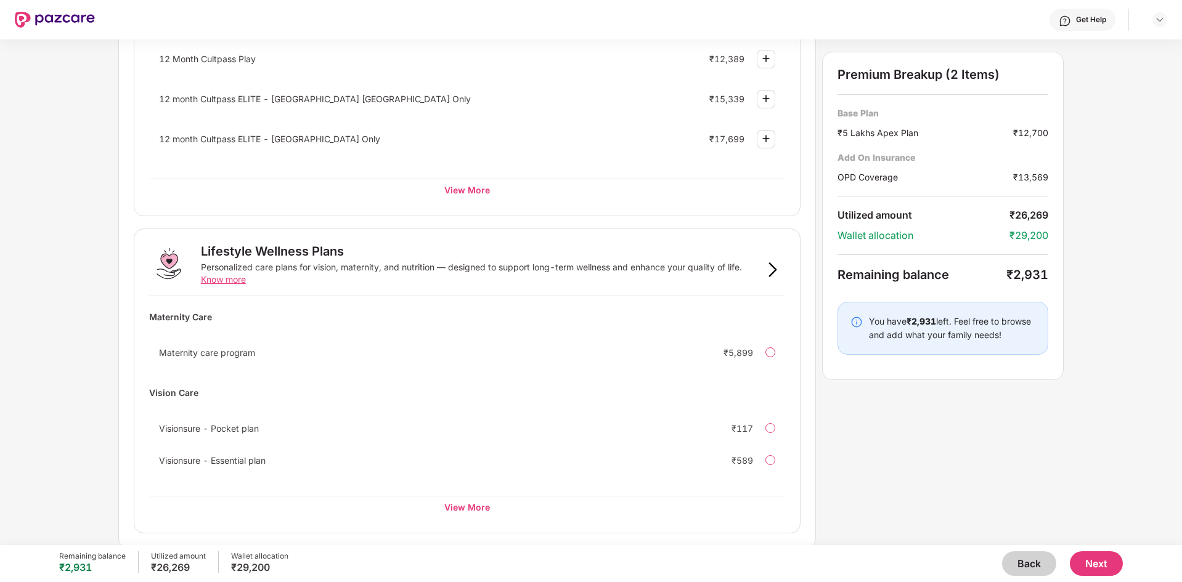
scroll to position [607, 0]
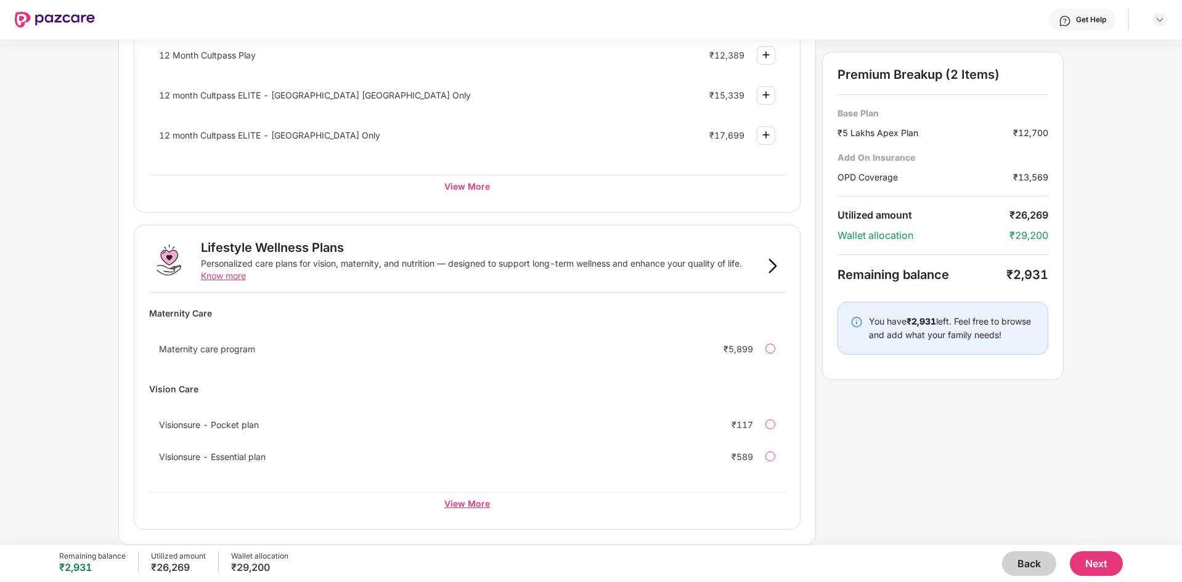
click at [471, 508] on div "View More" at bounding box center [467, 503] width 636 height 22
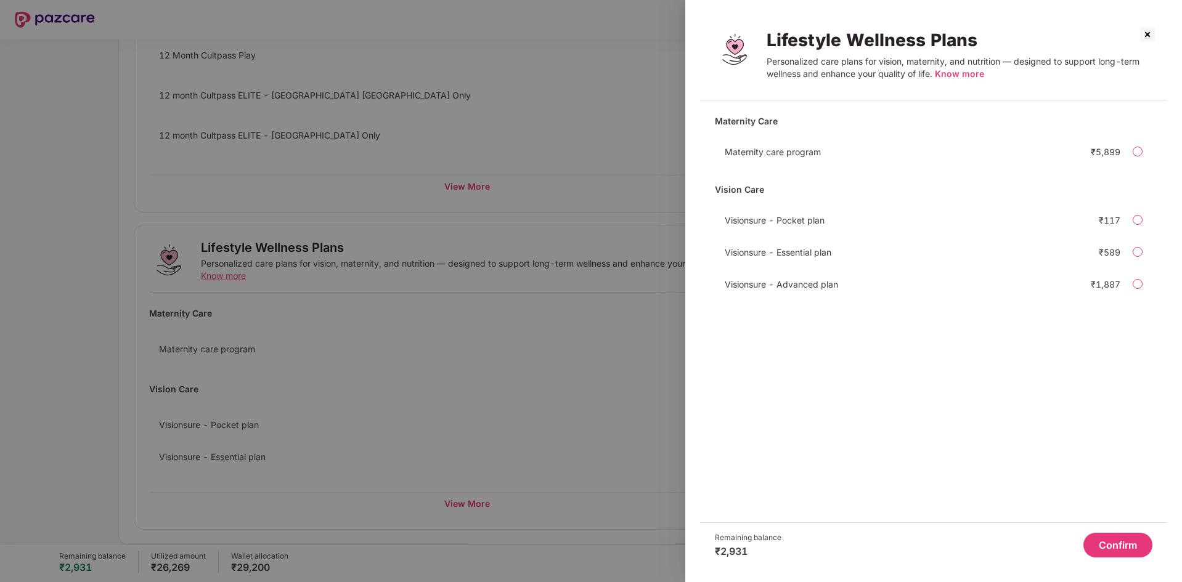
click at [556, 428] on div at bounding box center [591, 291] width 1182 height 582
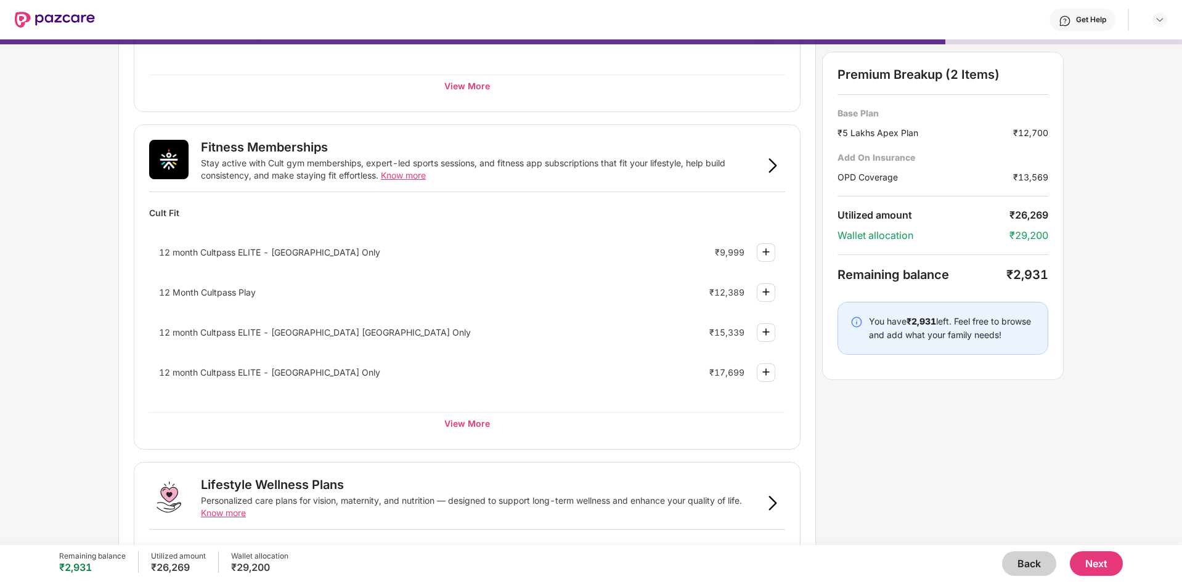
scroll to position [369, 0]
click at [471, 427] on div "View More" at bounding box center [467, 424] width 636 height 22
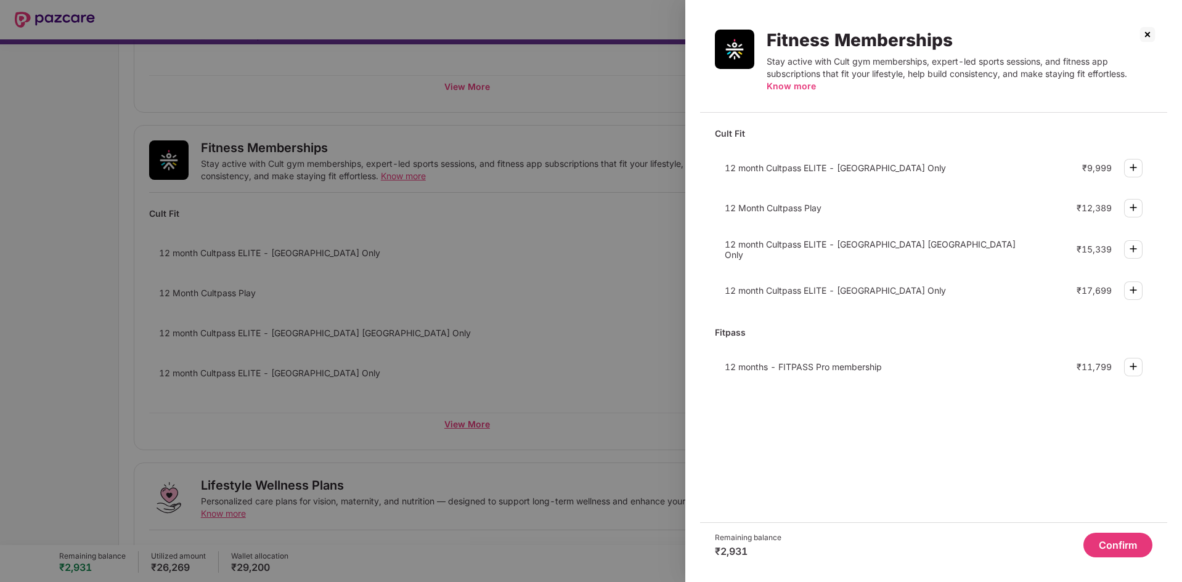
click at [471, 427] on div at bounding box center [591, 291] width 1182 height 582
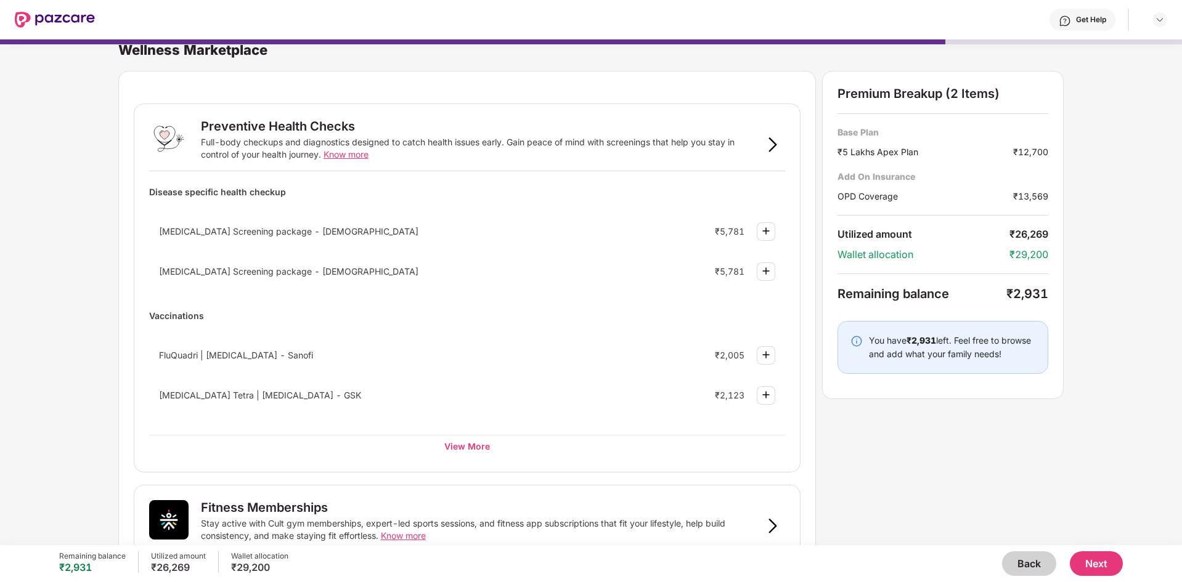
scroll to position [0, 0]
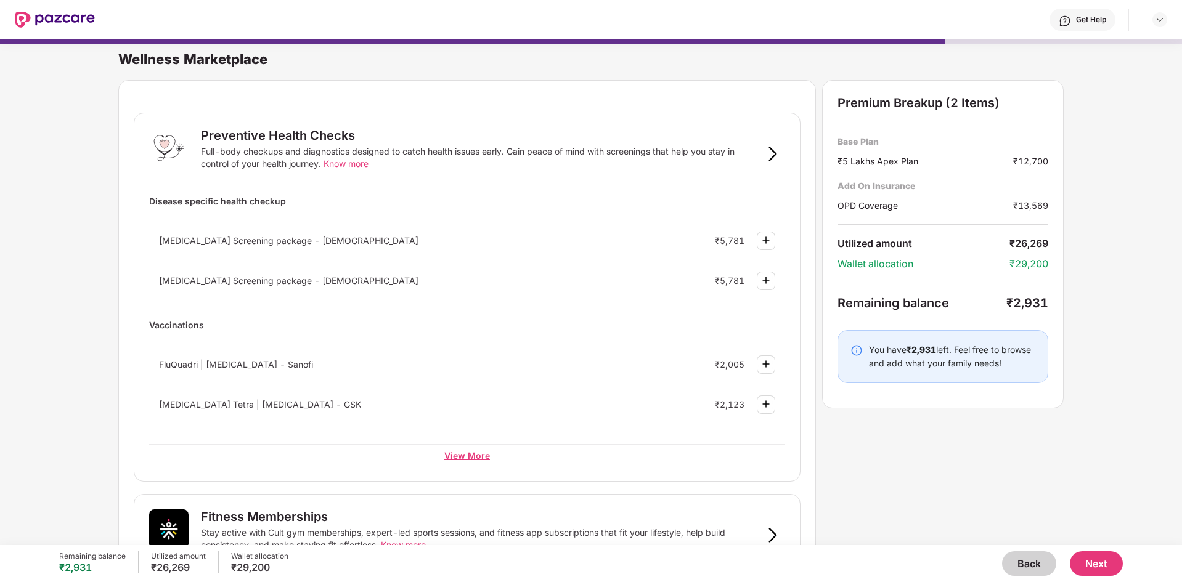
click at [468, 452] on div "View More" at bounding box center [467, 455] width 636 height 22
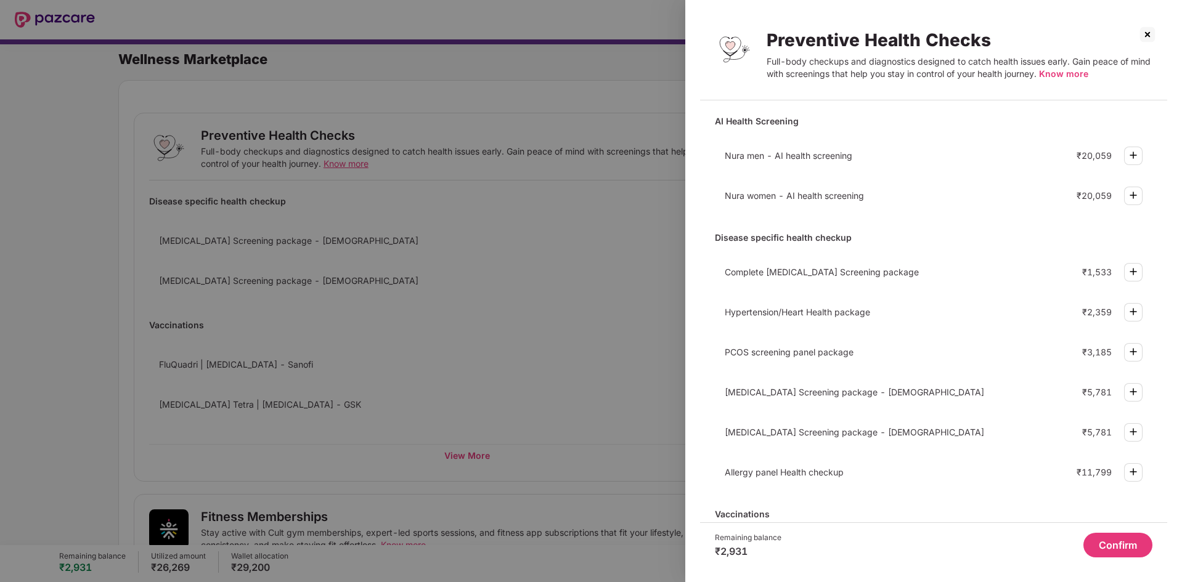
click at [1059, 75] on span "Know more" at bounding box center [1063, 73] width 49 height 10
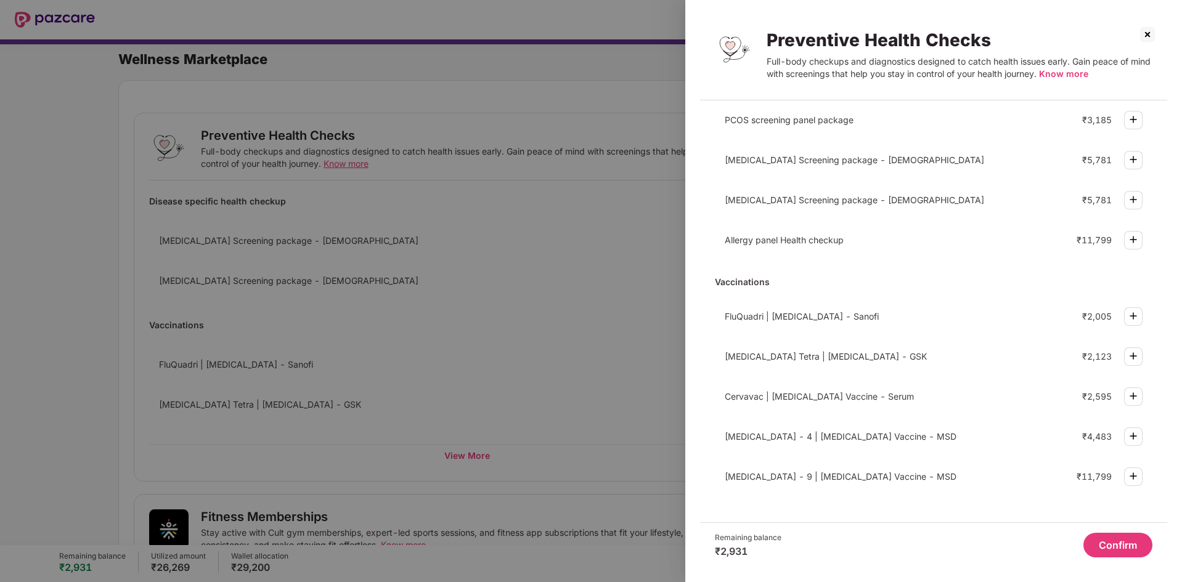
click at [1145, 33] on img at bounding box center [1147, 35] width 20 height 20
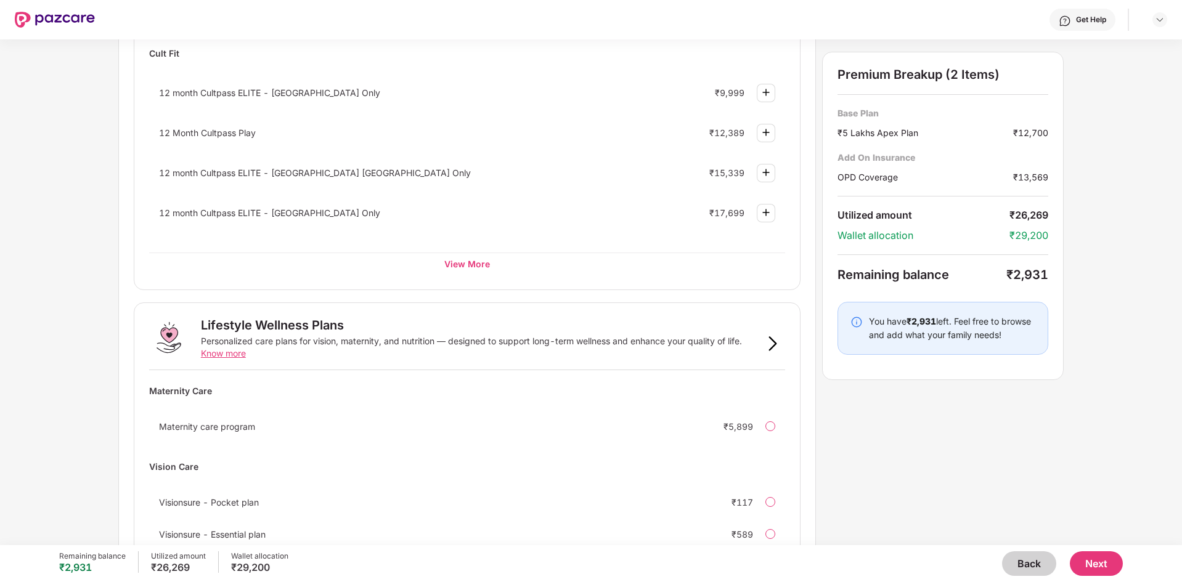
scroll to position [607, 0]
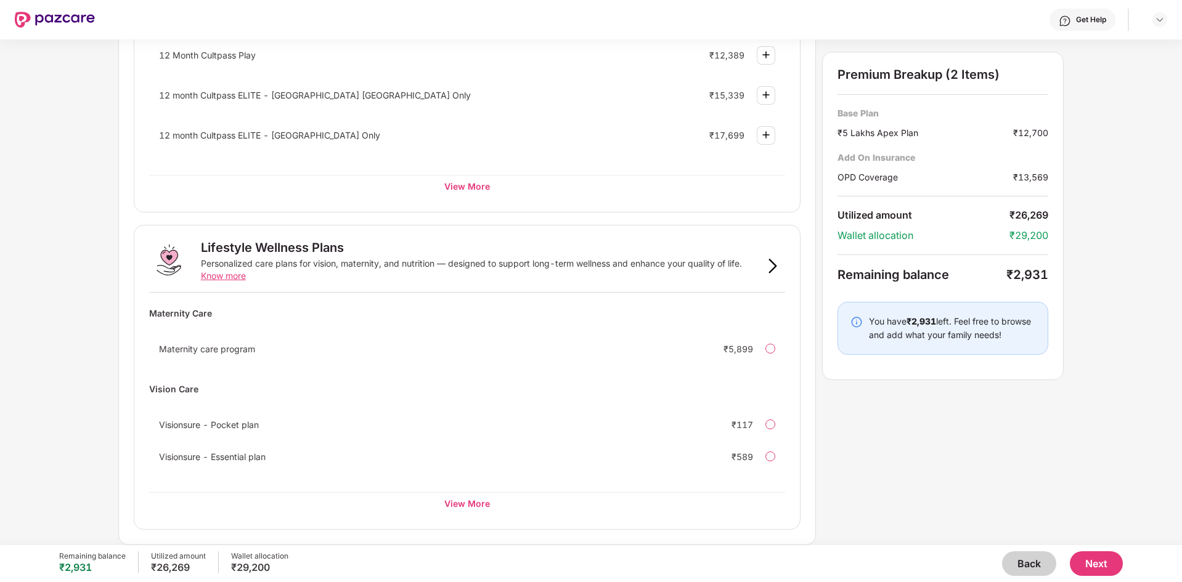
click at [1029, 557] on button "Back" at bounding box center [1029, 563] width 54 height 25
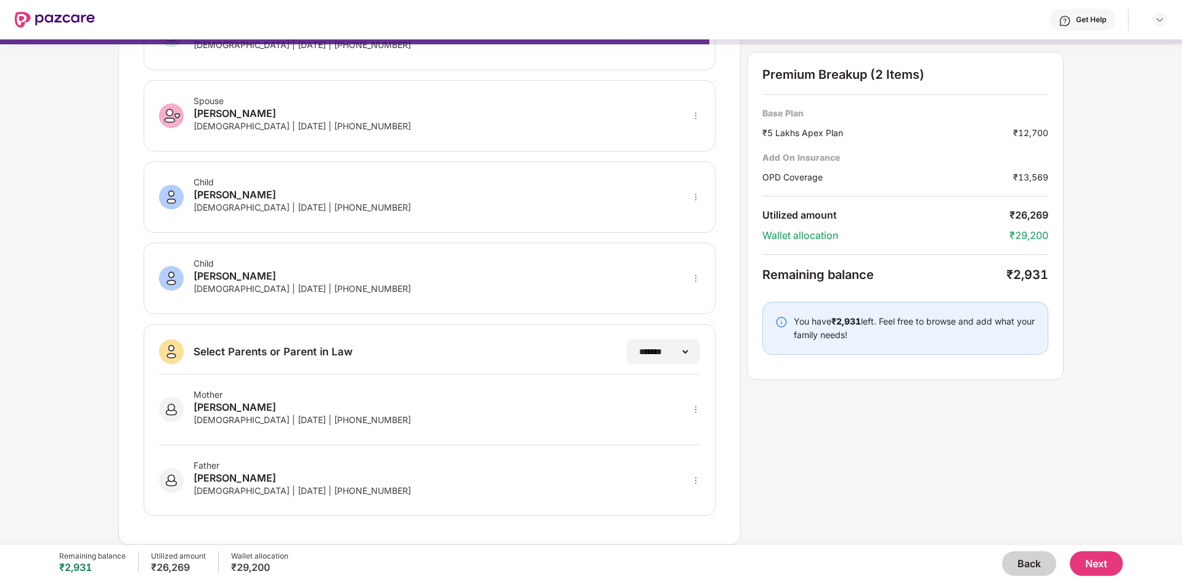
scroll to position [107, 0]
click at [1028, 560] on button "Back" at bounding box center [1029, 563] width 54 height 25
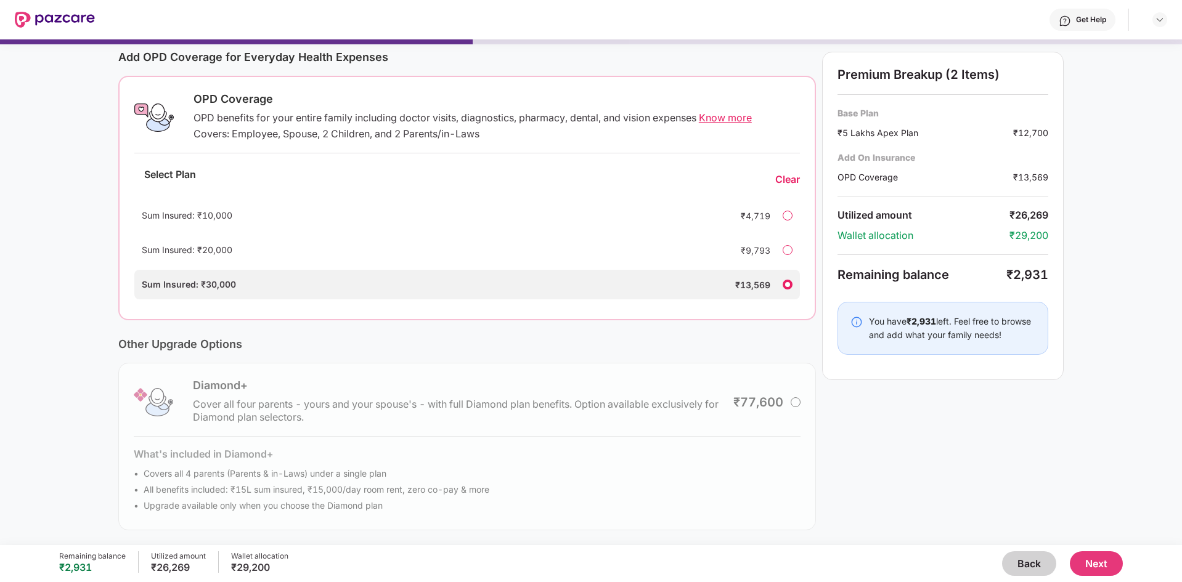
click at [1104, 563] on button "Next" at bounding box center [1096, 563] width 53 height 25
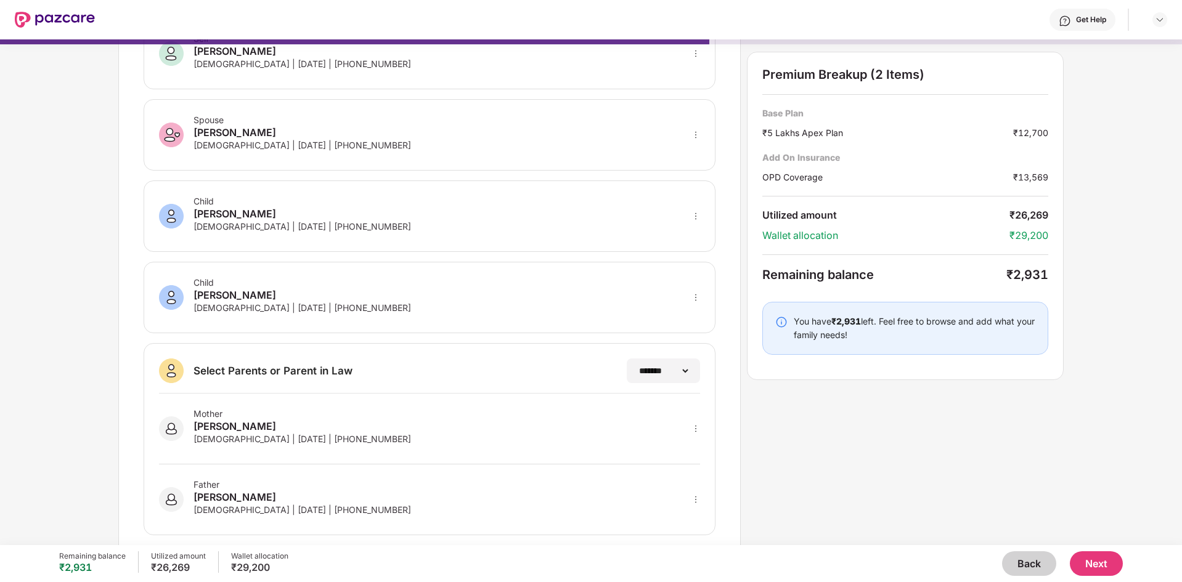
scroll to position [0, 0]
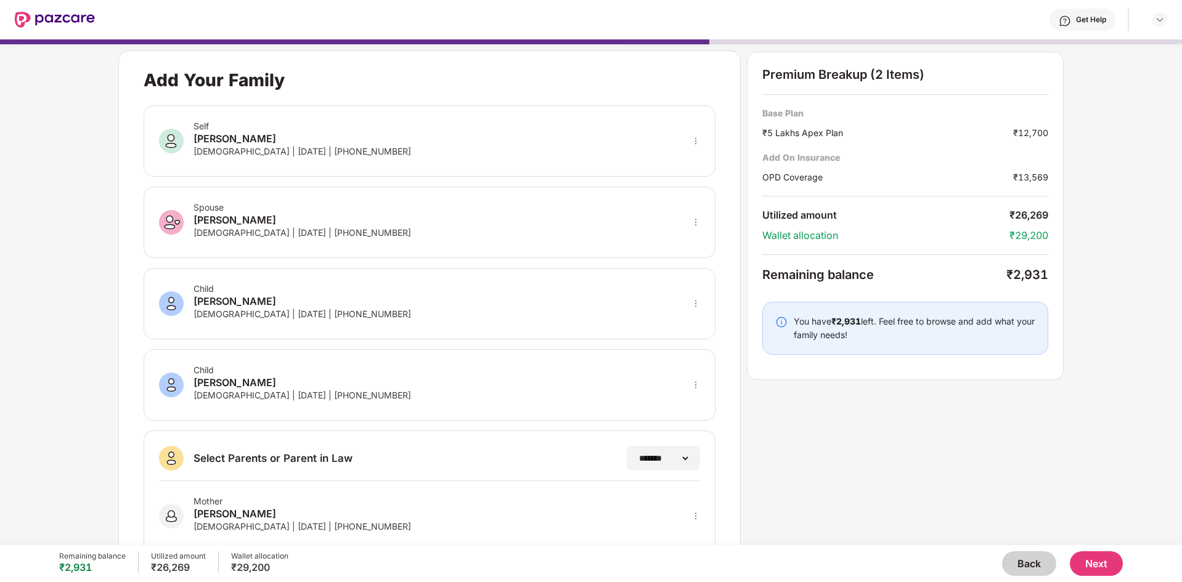
click at [1098, 561] on button "Next" at bounding box center [1096, 563] width 53 height 25
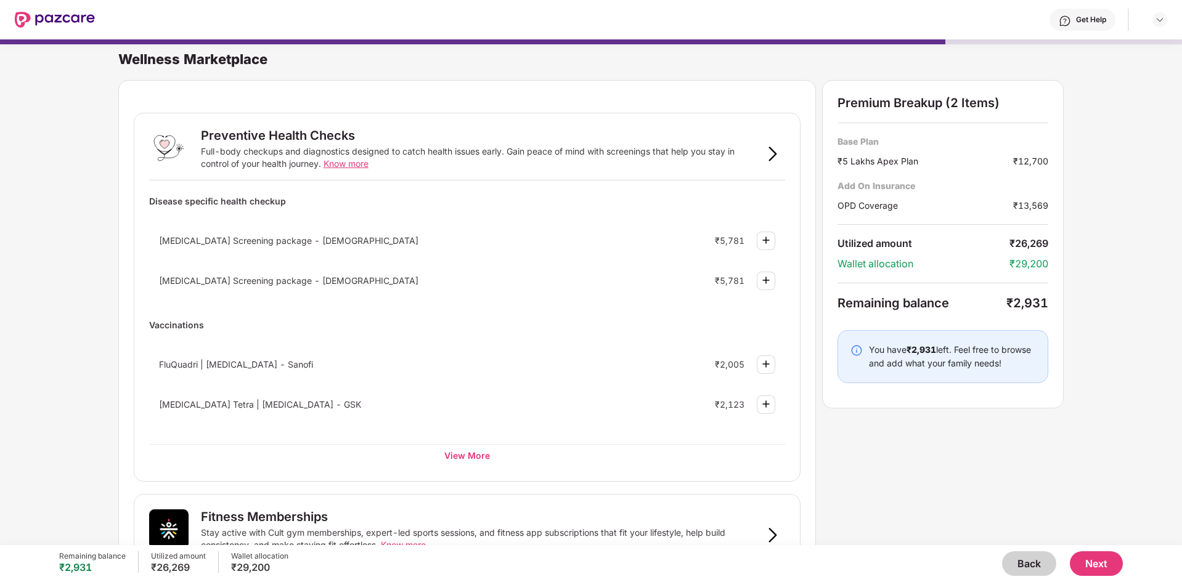
scroll to position [607, 0]
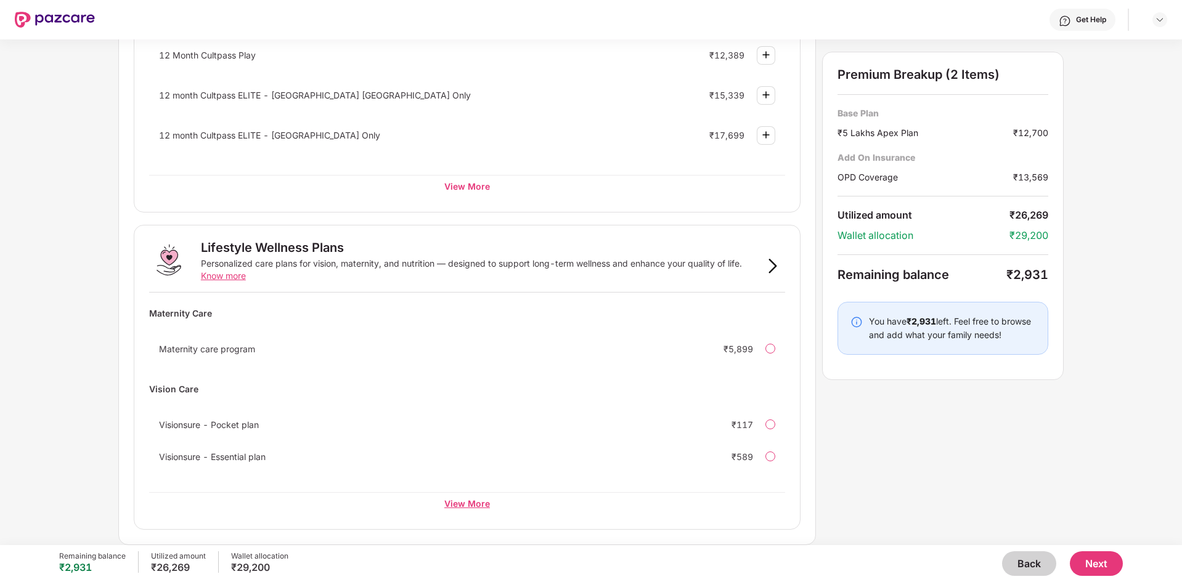
click at [481, 510] on div "View More" at bounding box center [467, 503] width 636 height 22
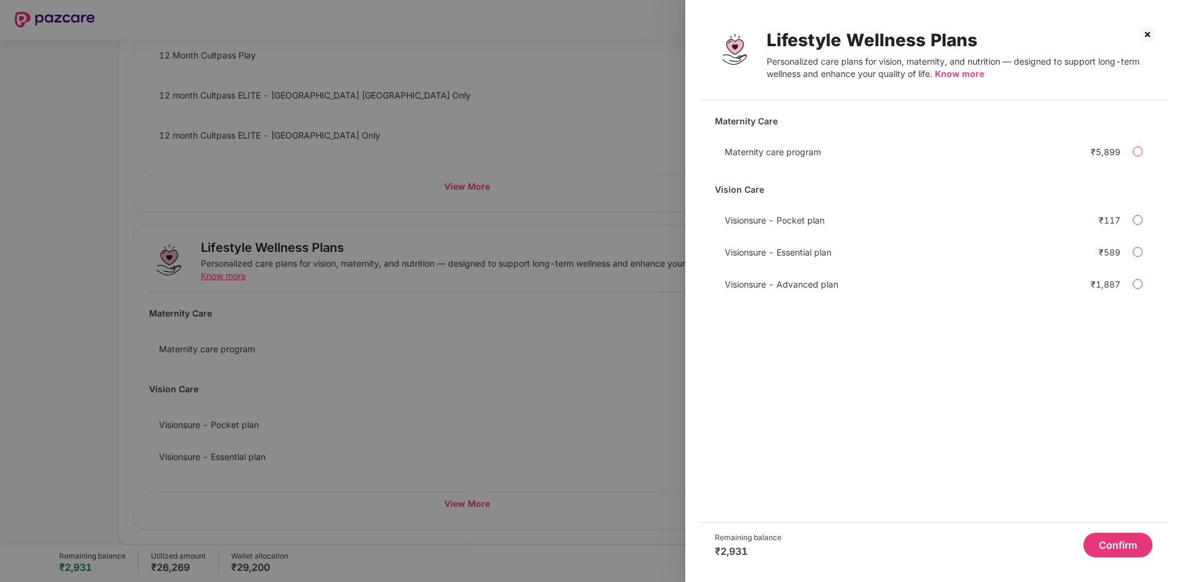
click at [1142, 283] on div at bounding box center [1138, 284] width 10 height 10
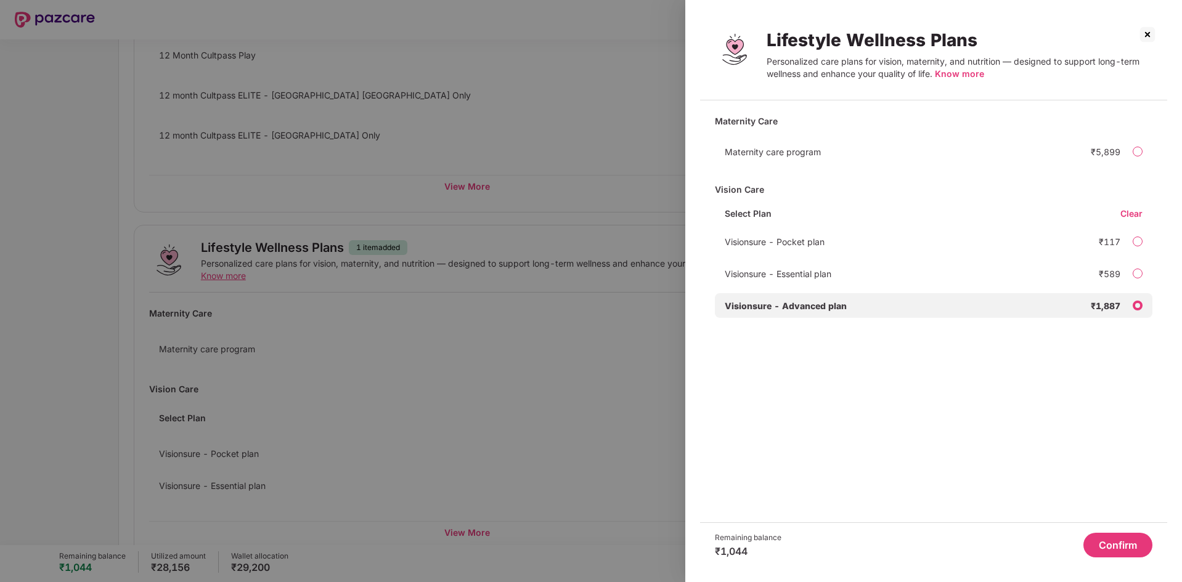
click at [948, 78] on span "Know more" at bounding box center [959, 73] width 49 height 10
click at [1136, 547] on button "Confirm" at bounding box center [1117, 545] width 69 height 25
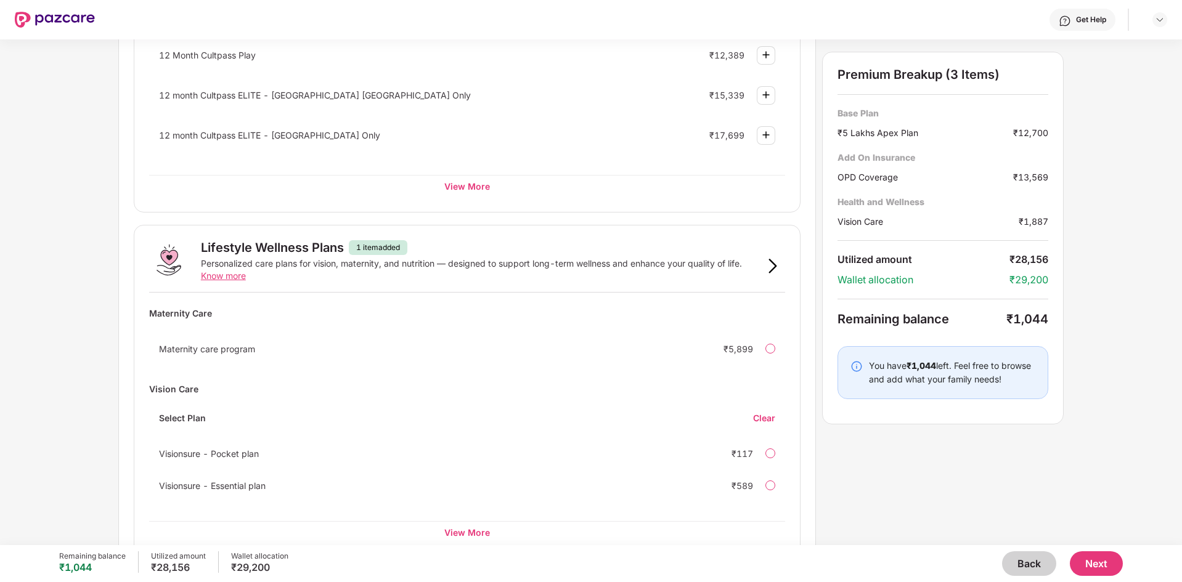
click at [1105, 558] on button "Next" at bounding box center [1096, 563] width 53 height 25
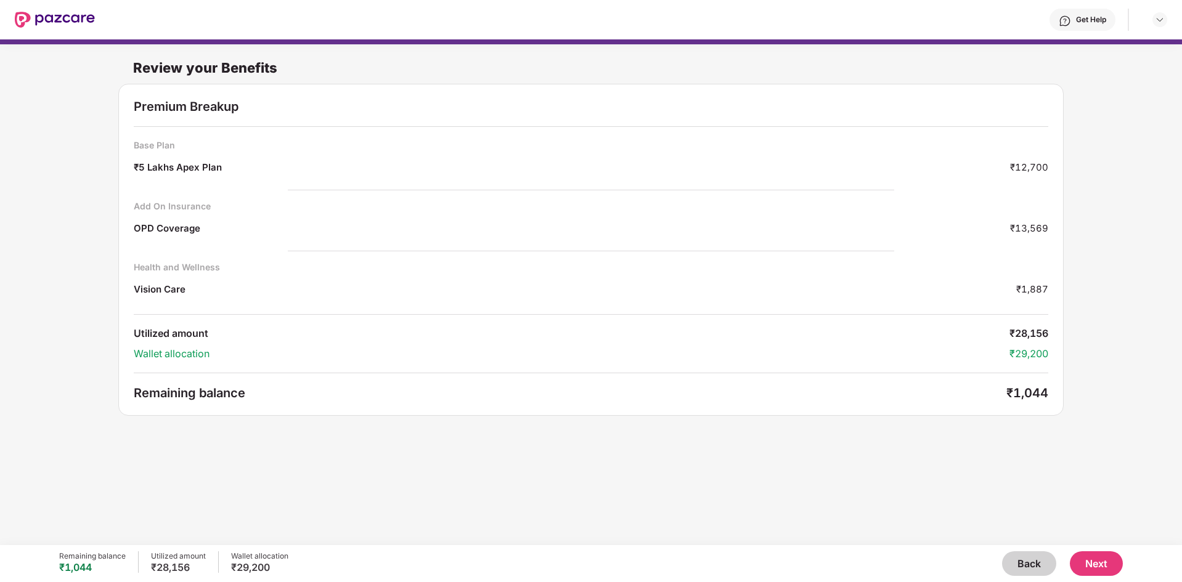
click at [1105, 558] on button "Next" at bounding box center [1096, 563] width 53 height 25
